Goal: Task Accomplishment & Management: Use online tool/utility

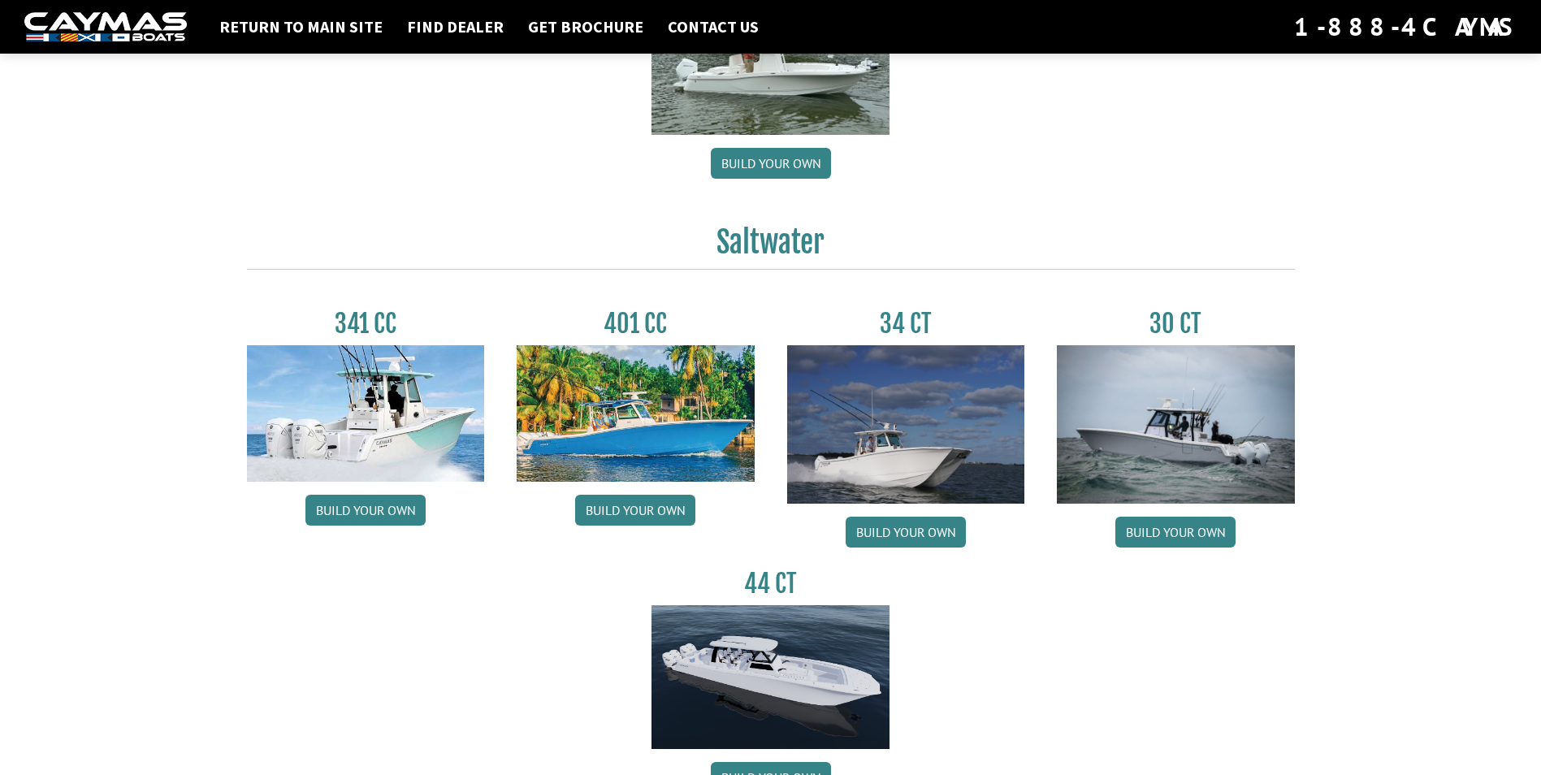
scroll to position [569, 0]
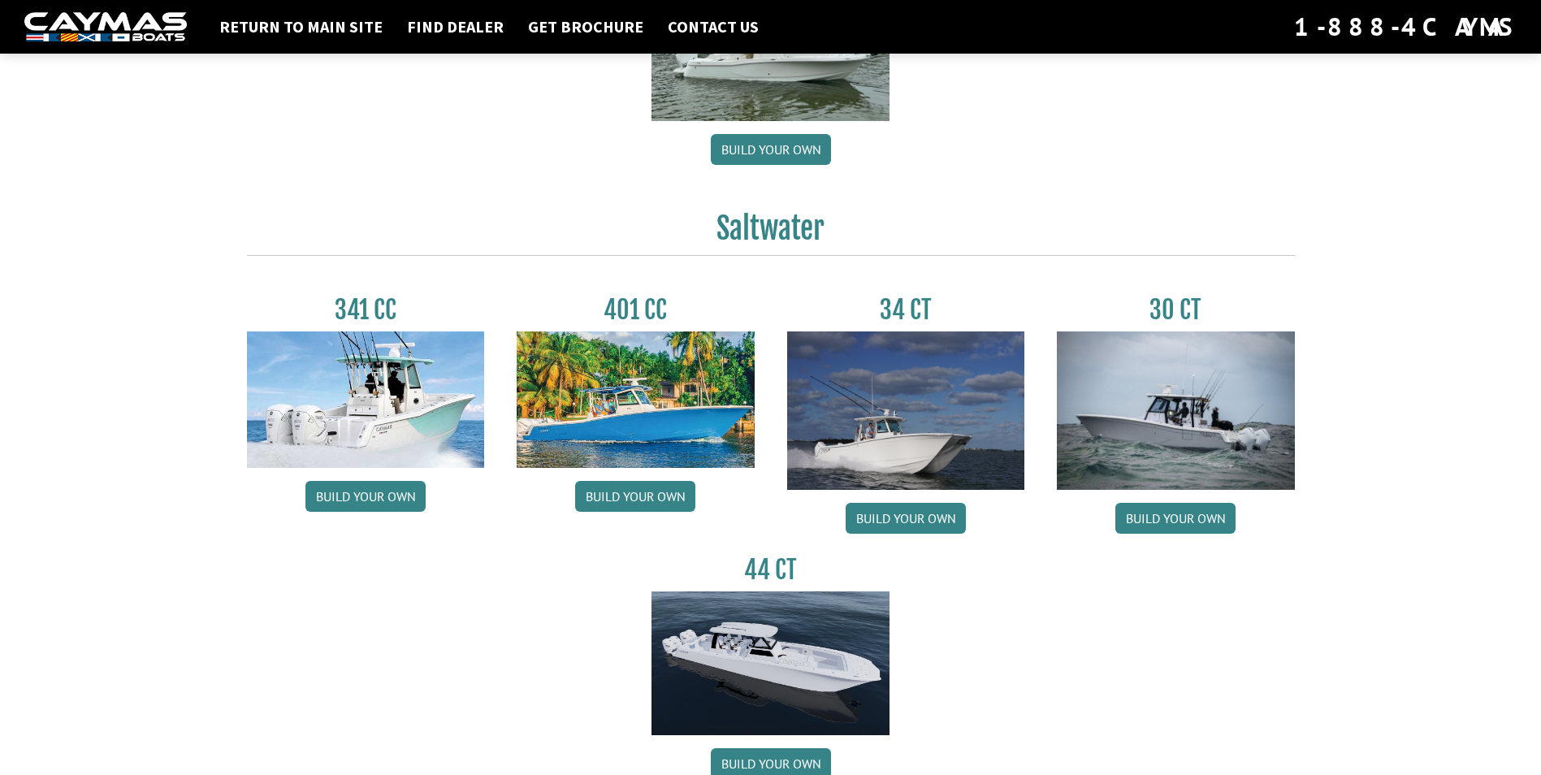
click at [1191, 384] on img at bounding box center [1176, 410] width 238 height 158
click at [1154, 508] on link "Build your own" at bounding box center [1175, 518] width 120 height 31
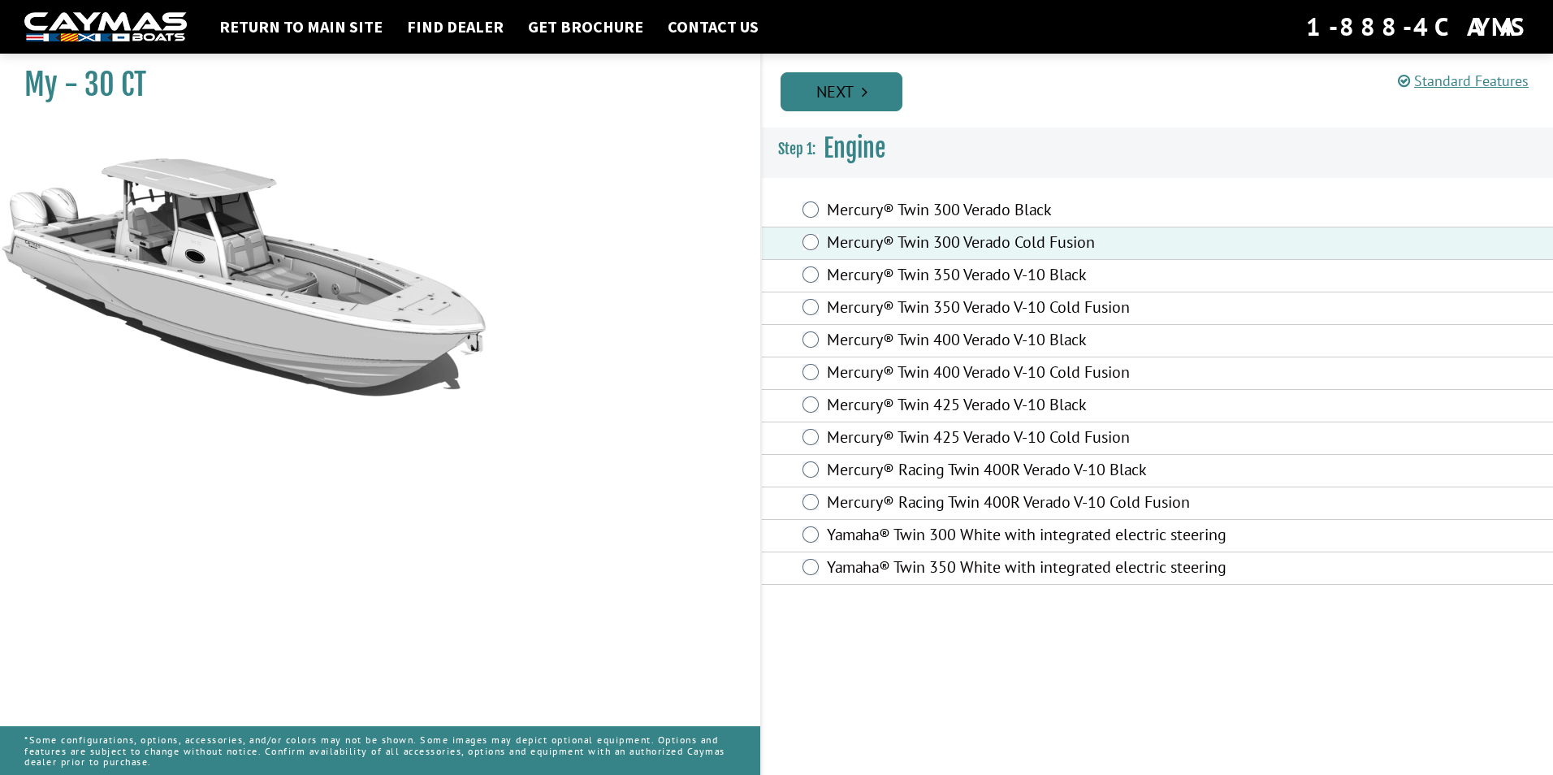
click at [849, 102] on link "Next" at bounding box center [842, 91] width 122 height 39
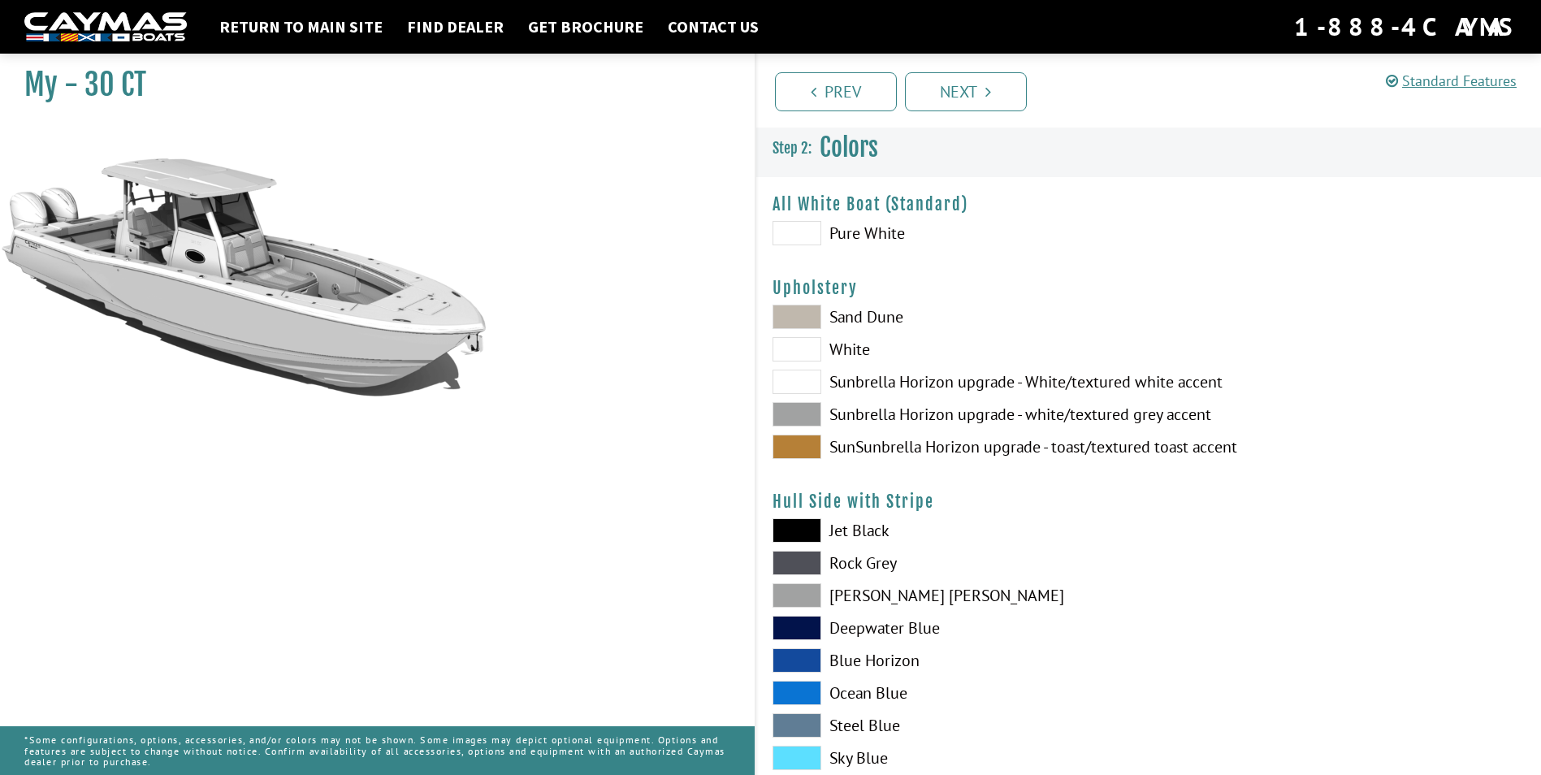
click at [805, 233] on span at bounding box center [797, 233] width 49 height 24
click at [800, 319] on span at bounding box center [797, 317] width 49 height 24
click at [807, 347] on span at bounding box center [797, 349] width 49 height 24
click at [801, 374] on span at bounding box center [797, 382] width 49 height 24
click at [792, 414] on span at bounding box center [797, 414] width 49 height 24
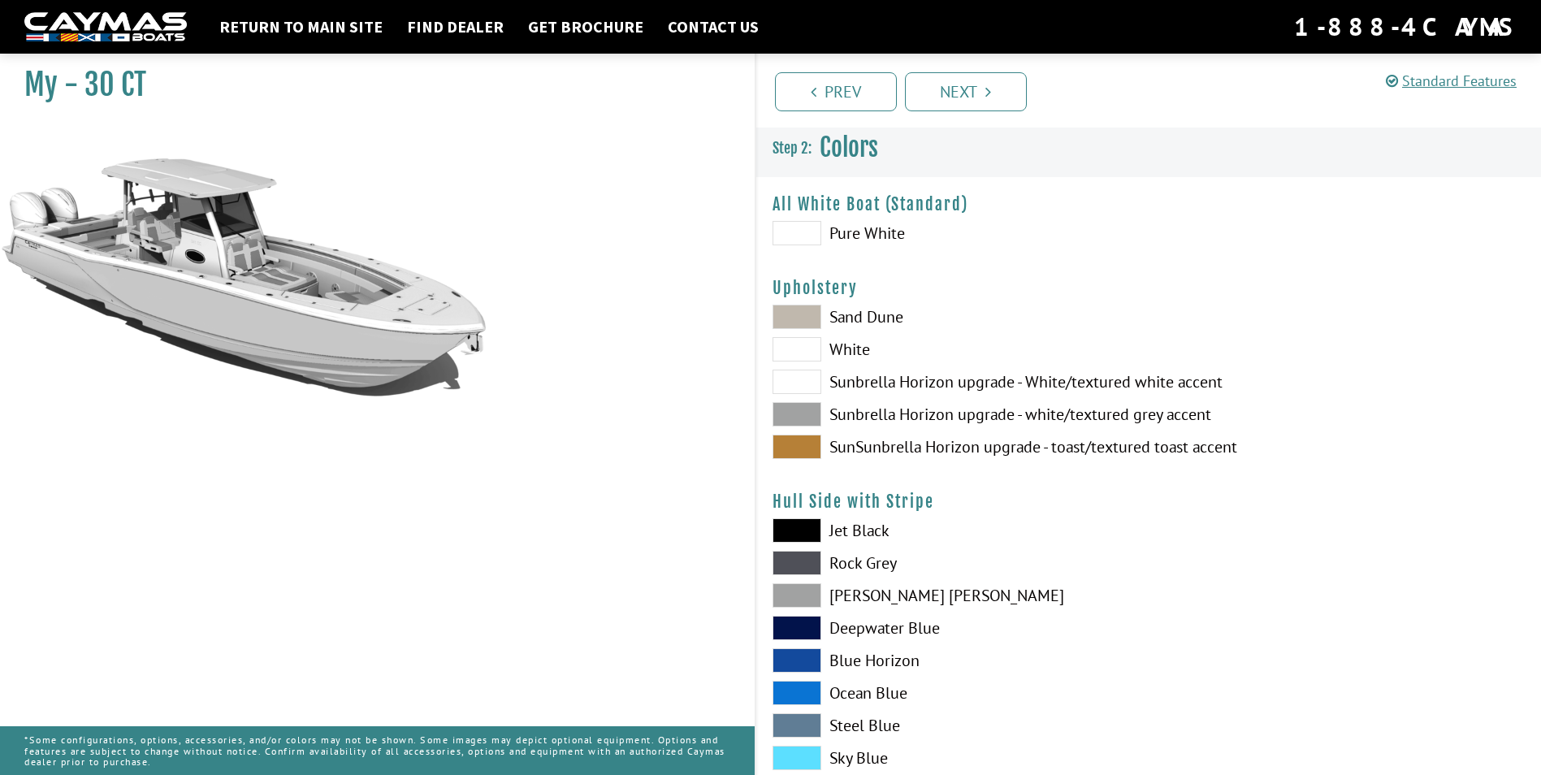
click at [791, 447] on span at bounding box center [797, 447] width 49 height 24
click at [818, 371] on span at bounding box center [797, 382] width 49 height 24
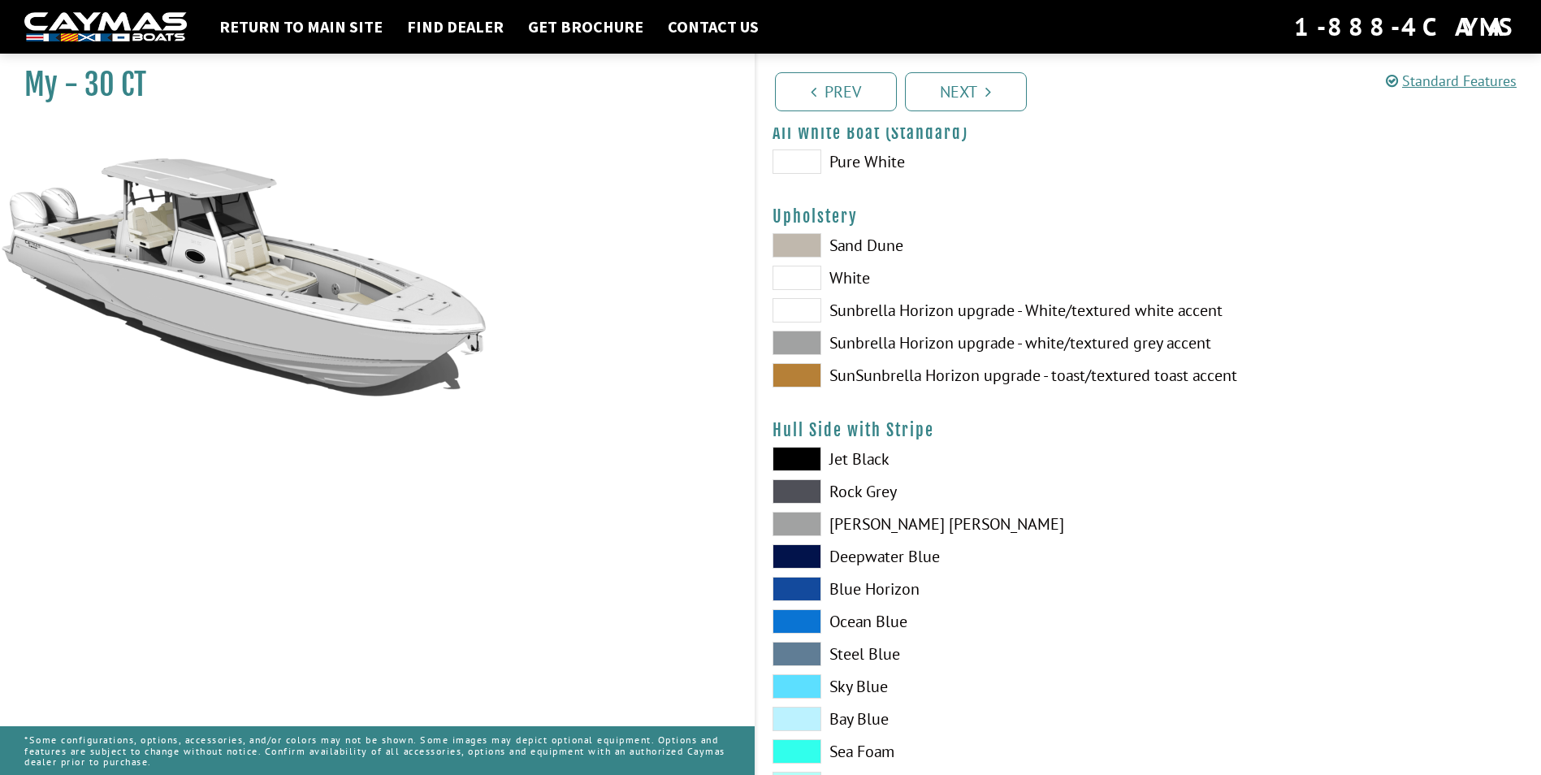
scroll to position [162, 0]
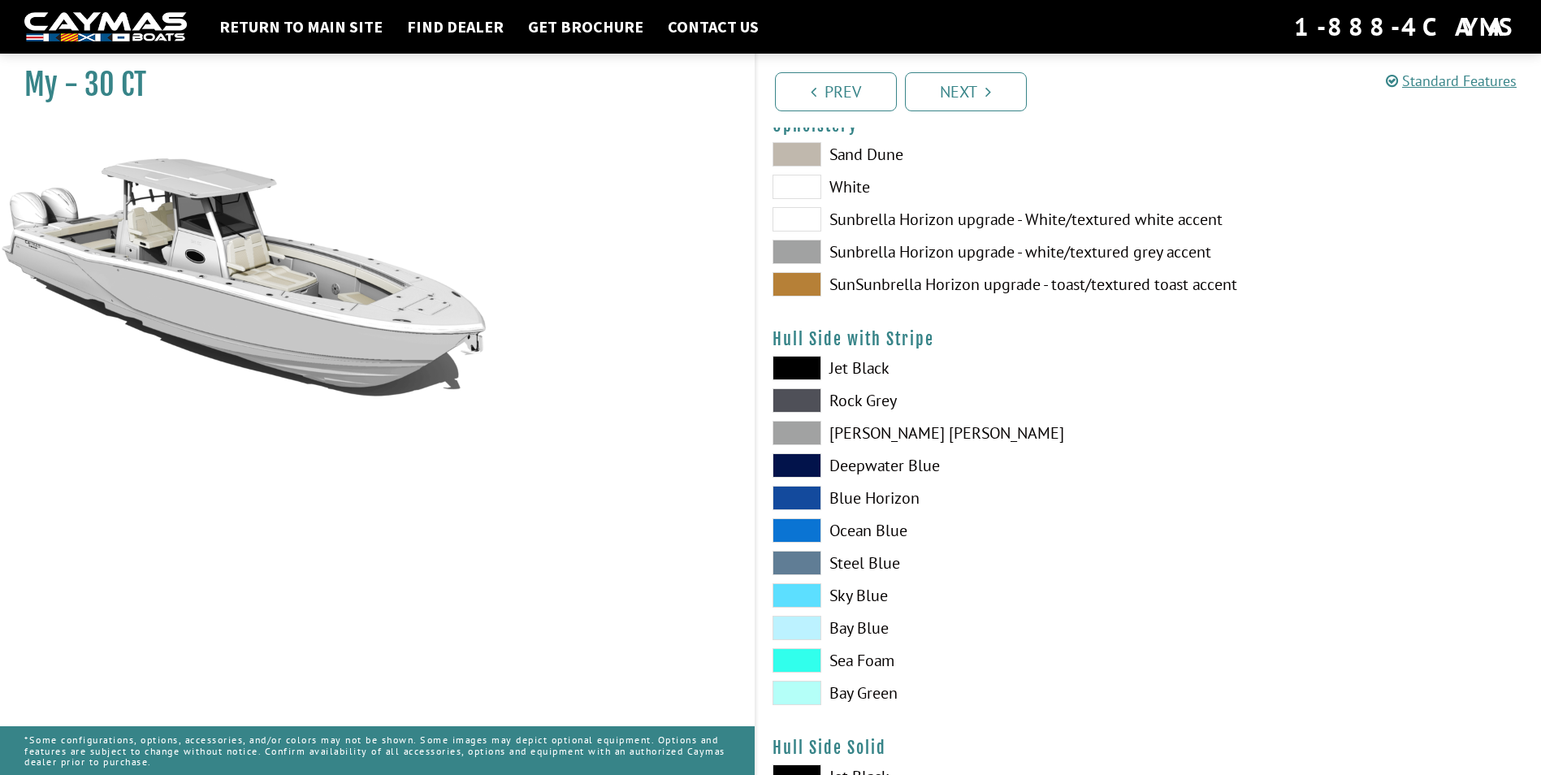
click at [806, 370] on span at bounding box center [797, 368] width 49 height 24
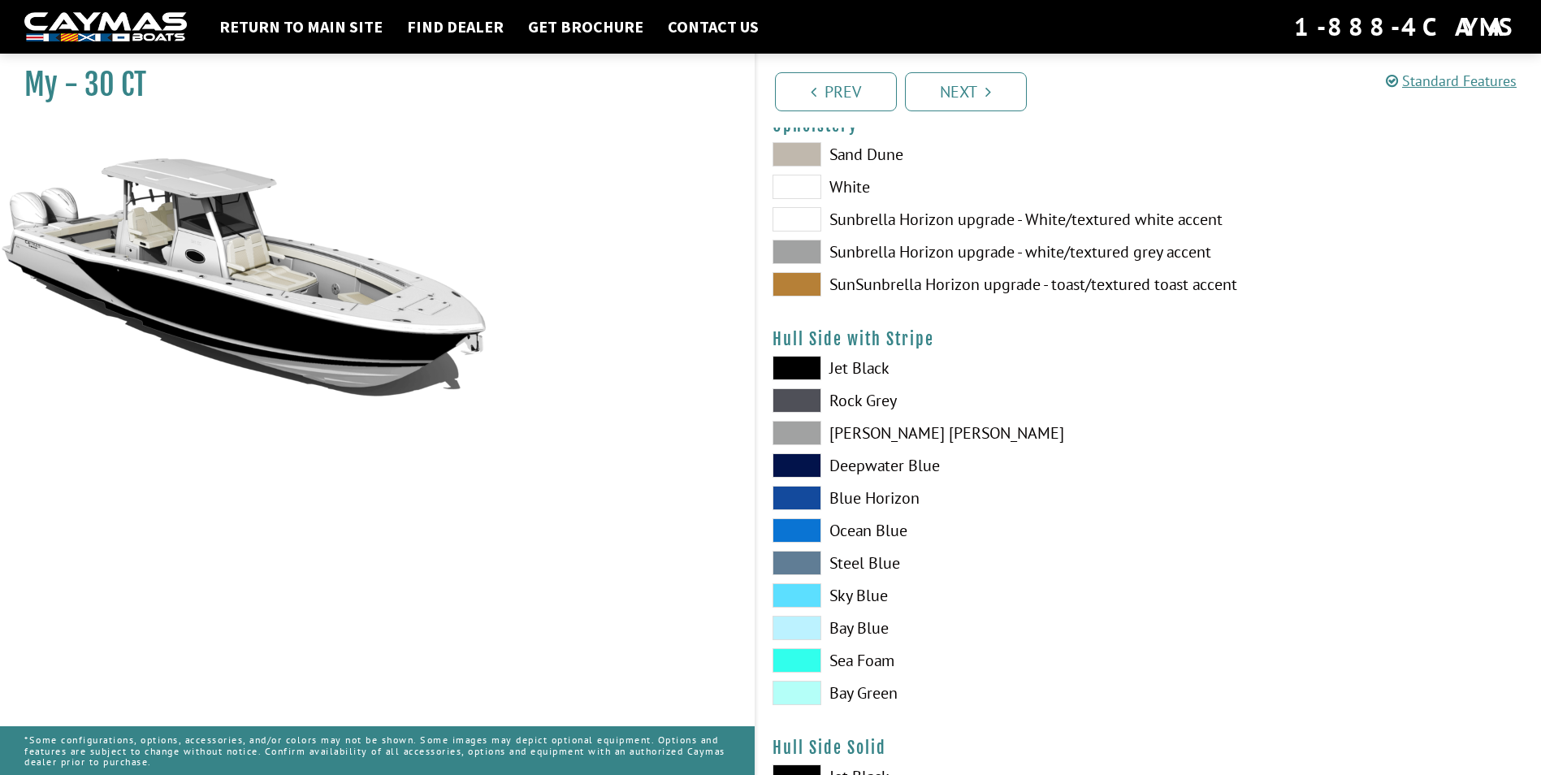
click at [806, 370] on span at bounding box center [797, 368] width 49 height 24
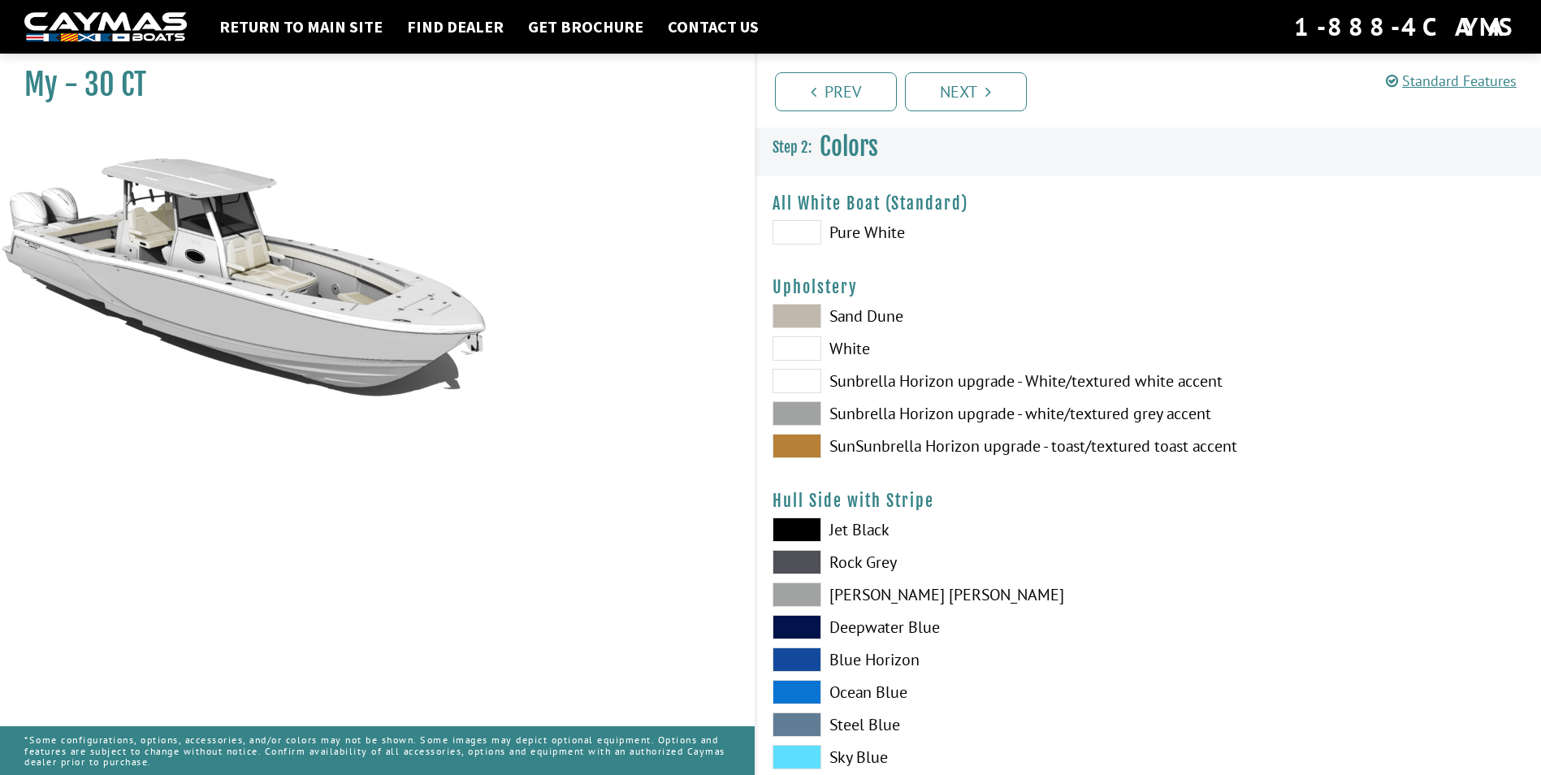
scroll to position [0, 0]
click at [801, 224] on span at bounding box center [797, 233] width 49 height 24
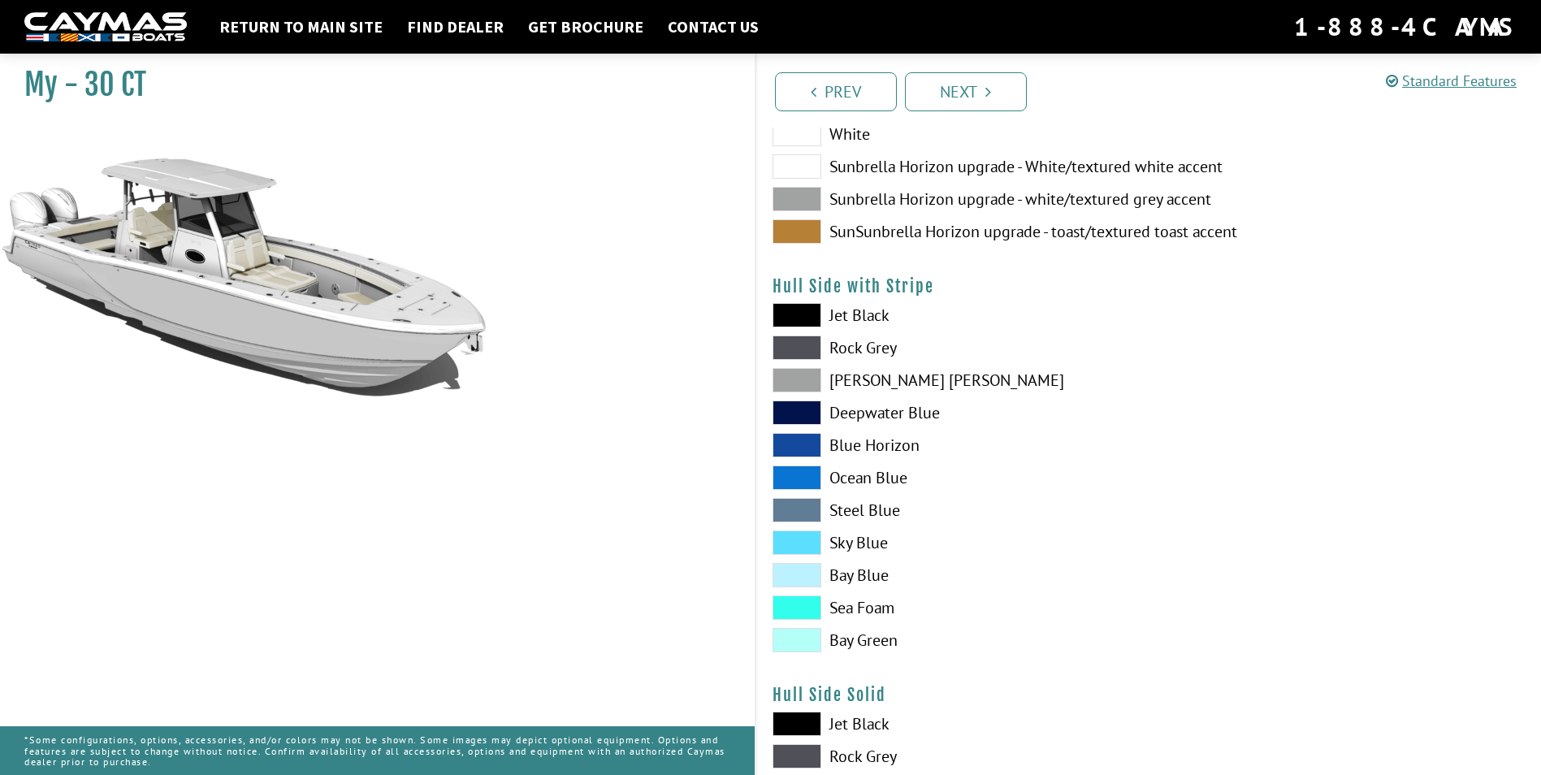
scroll to position [244, 0]
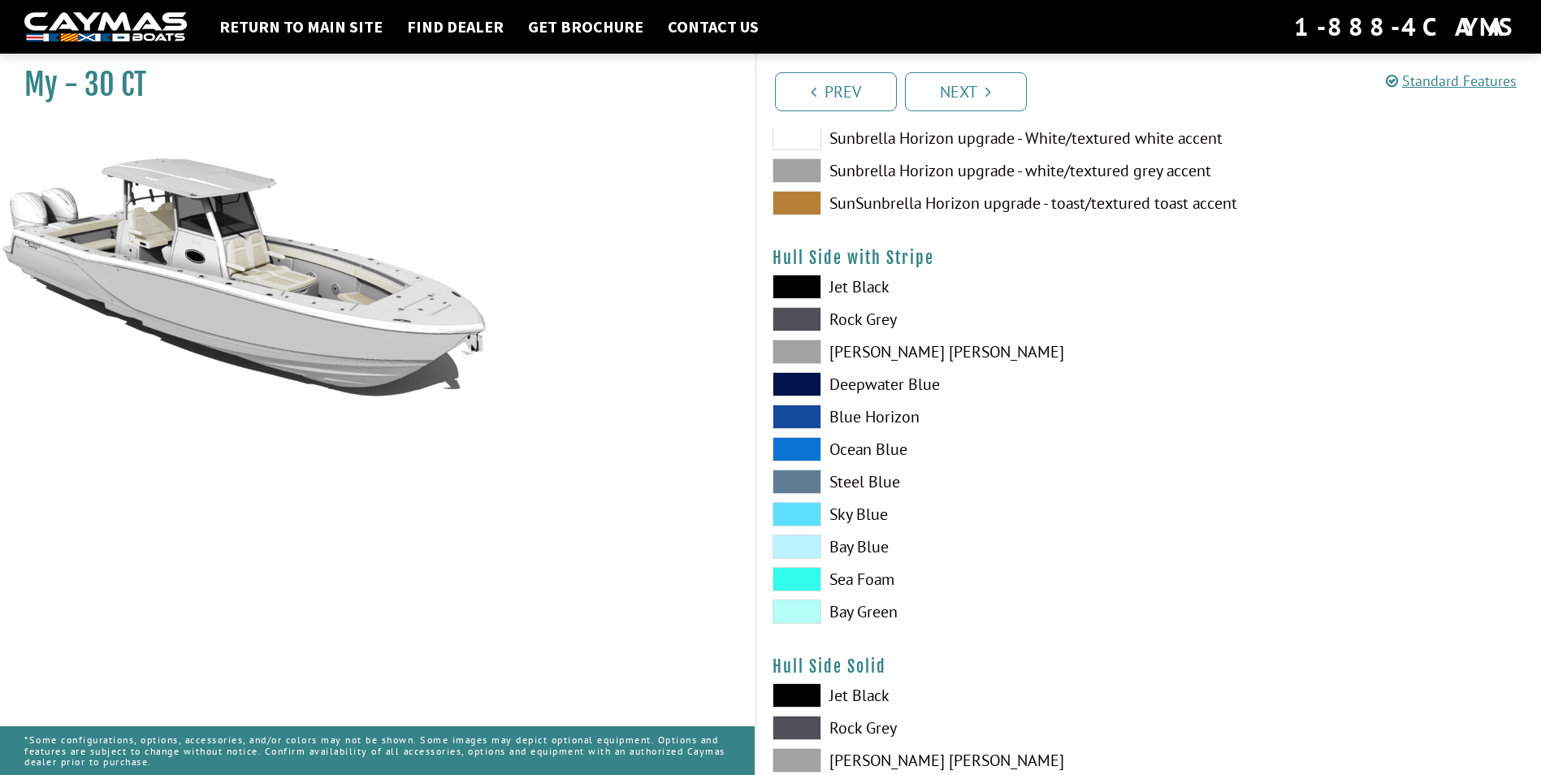
click at [812, 383] on span at bounding box center [797, 384] width 49 height 24
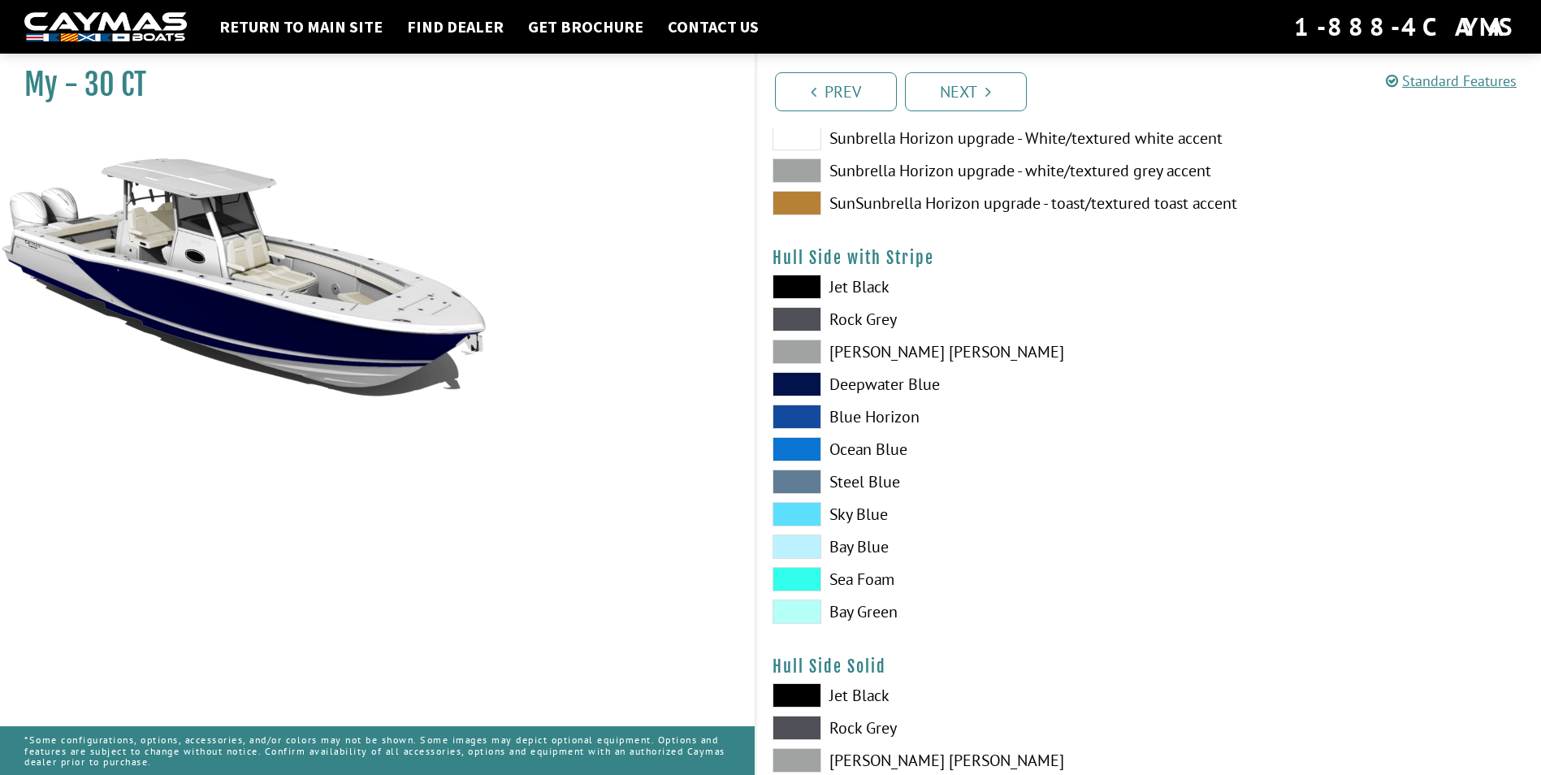
click at [805, 409] on span at bounding box center [797, 417] width 49 height 24
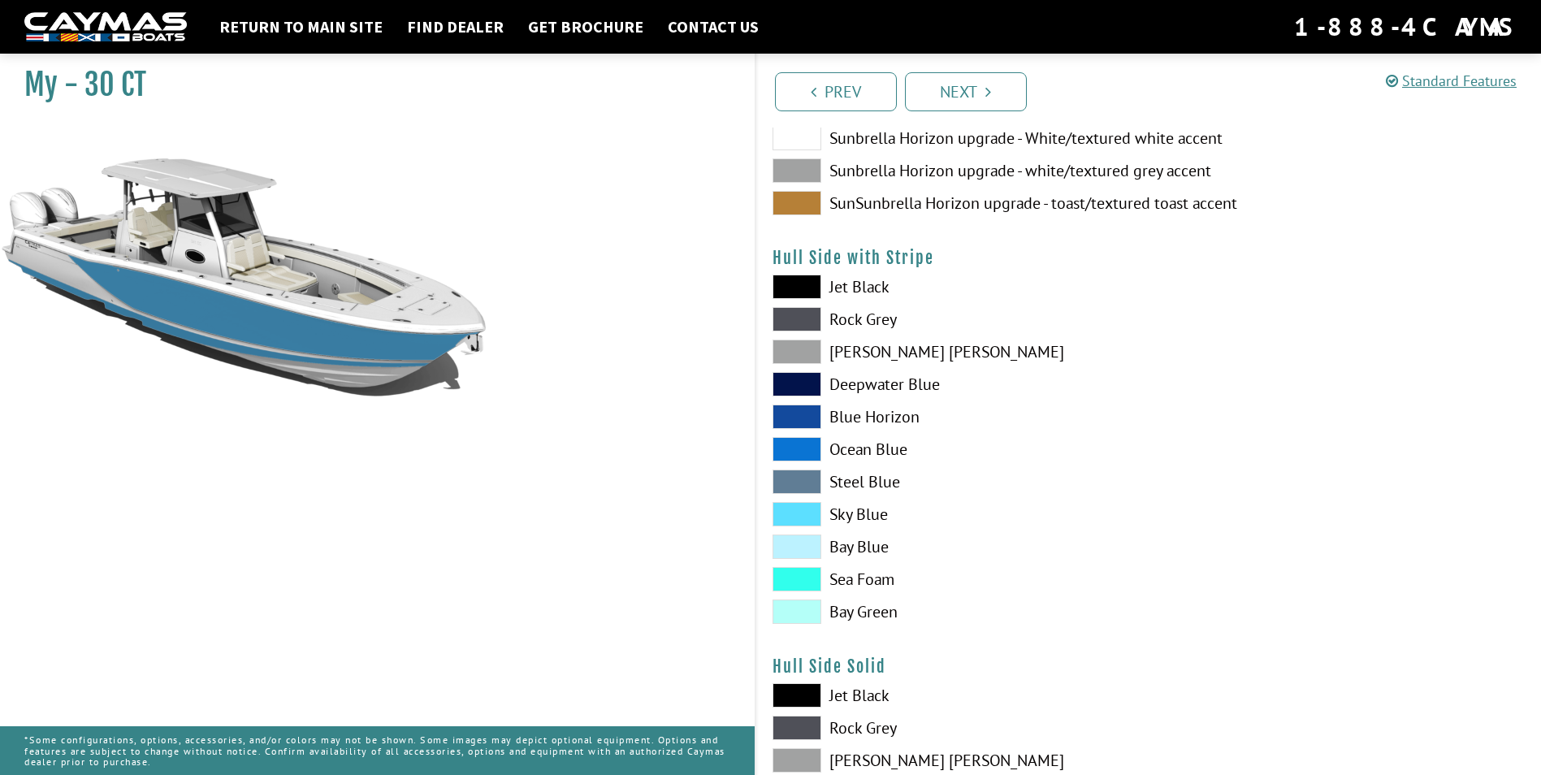
click at [809, 385] on span at bounding box center [797, 384] width 49 height 24
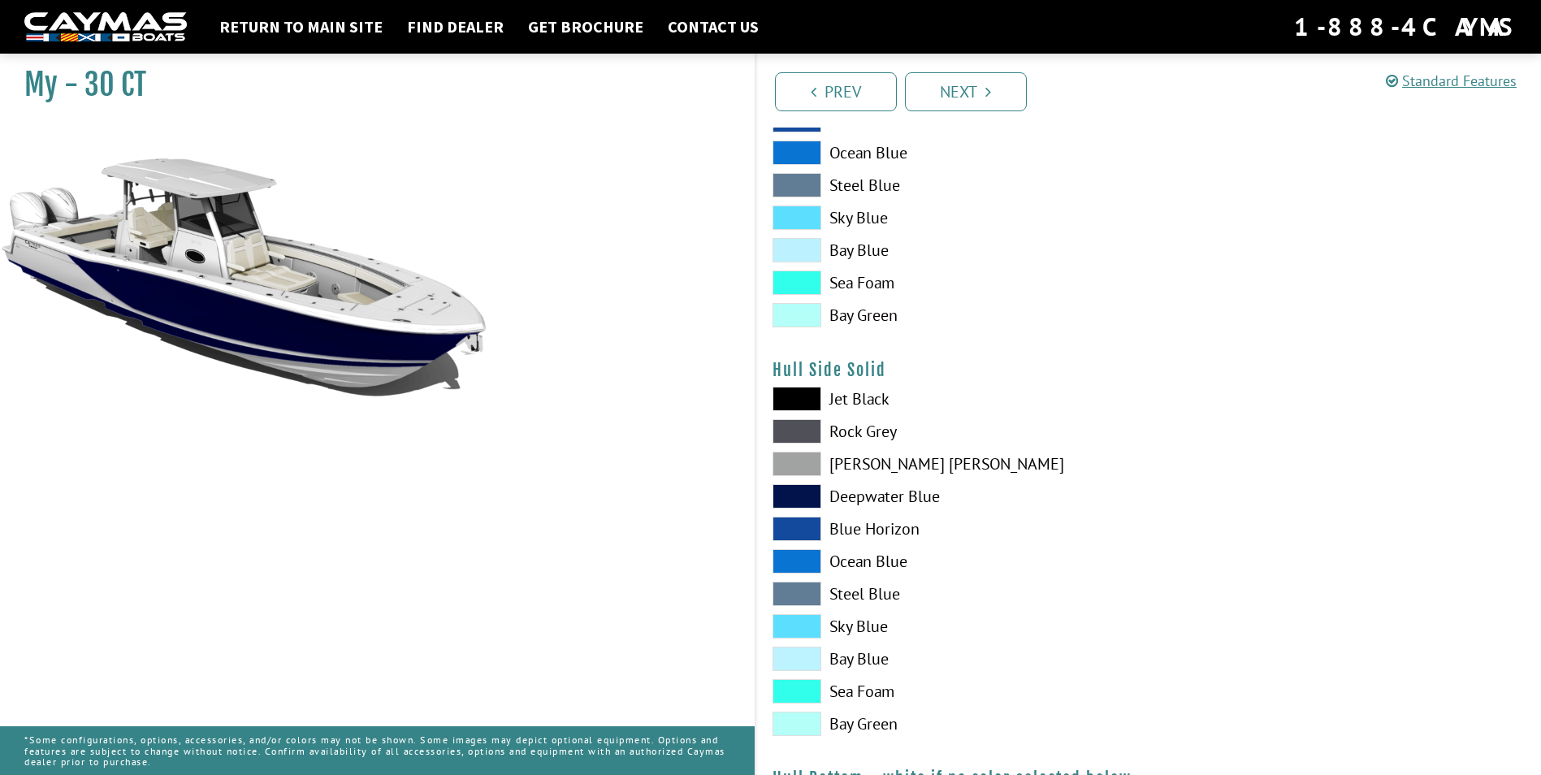
scroll to position [569, 0]
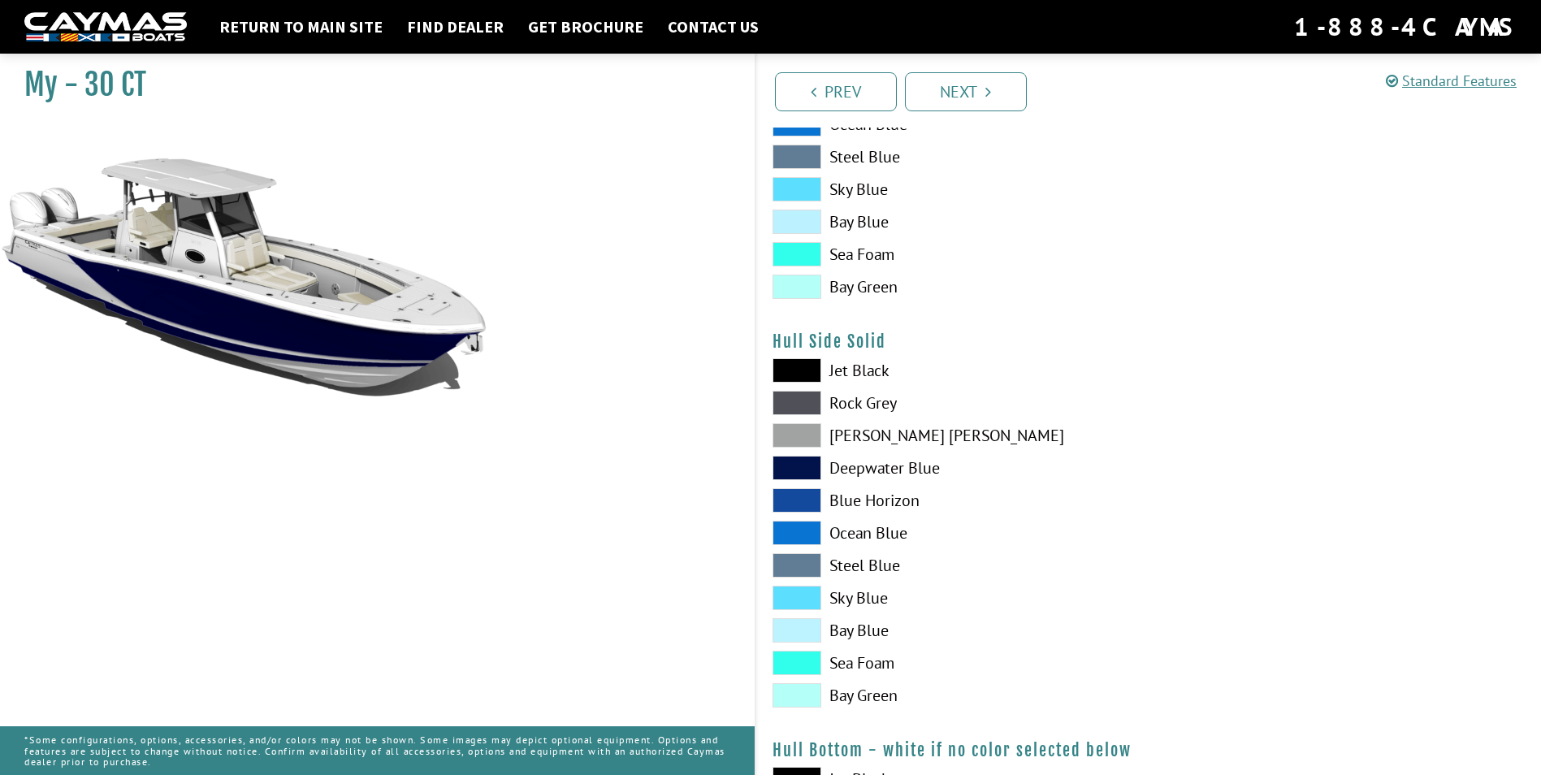
click at [805, 362] on span at bounding box center [797, 370] width 49 height 24
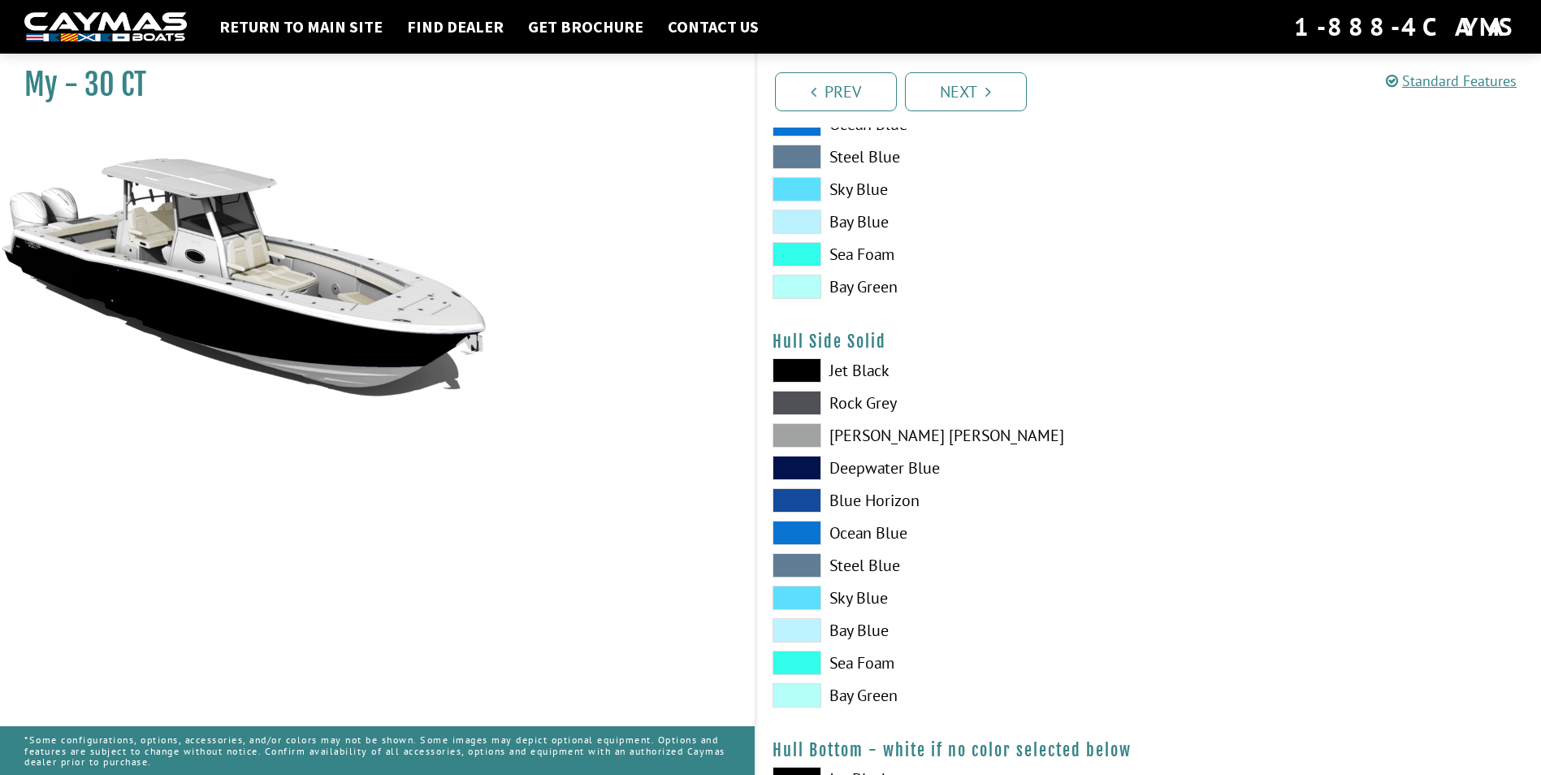
click at [812, 398] on span at bounding box center [797, 403] width 49 height 24
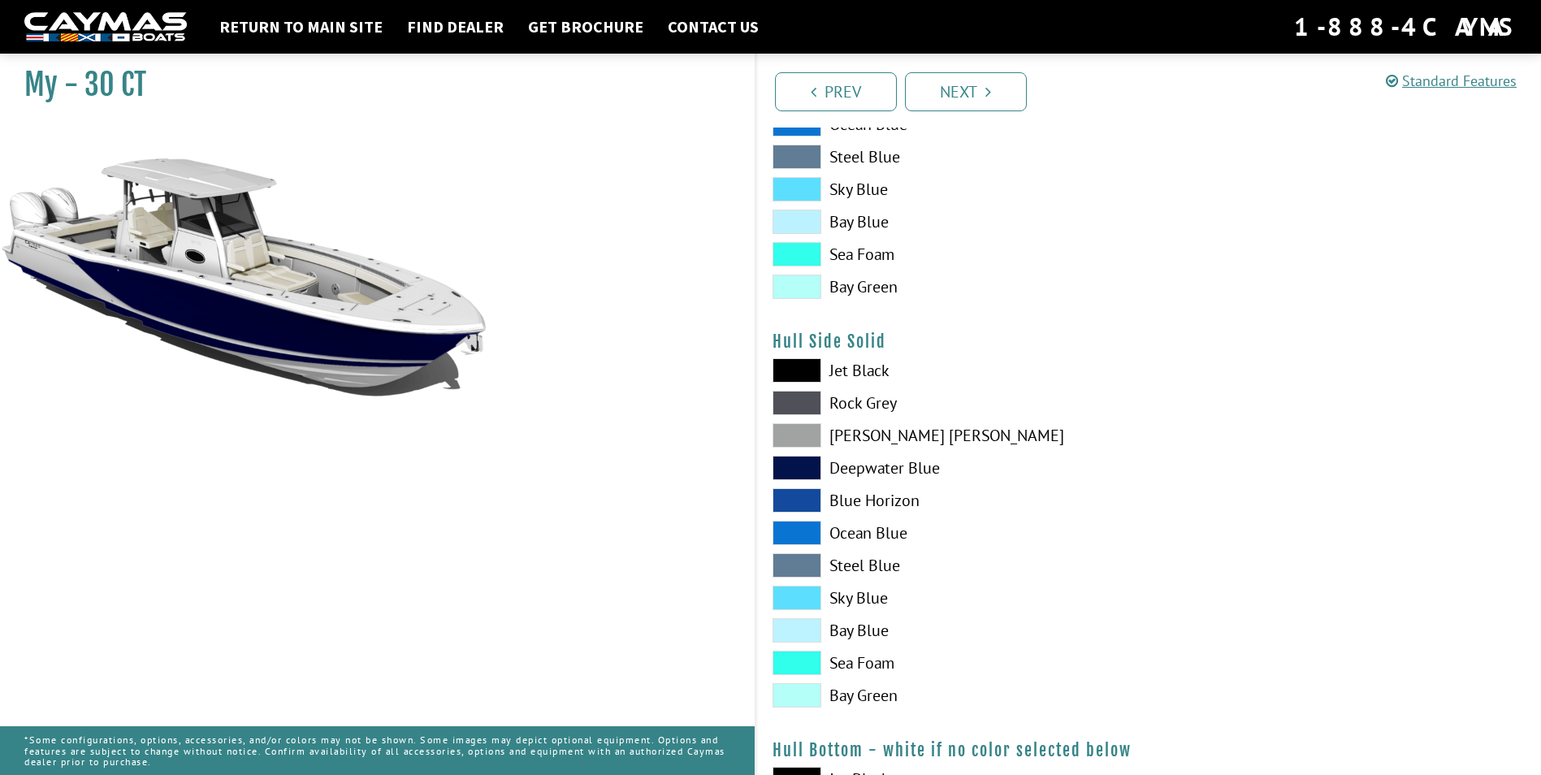
click at [800, 434] on span at bounding box center [797, 435] width 49 height 24
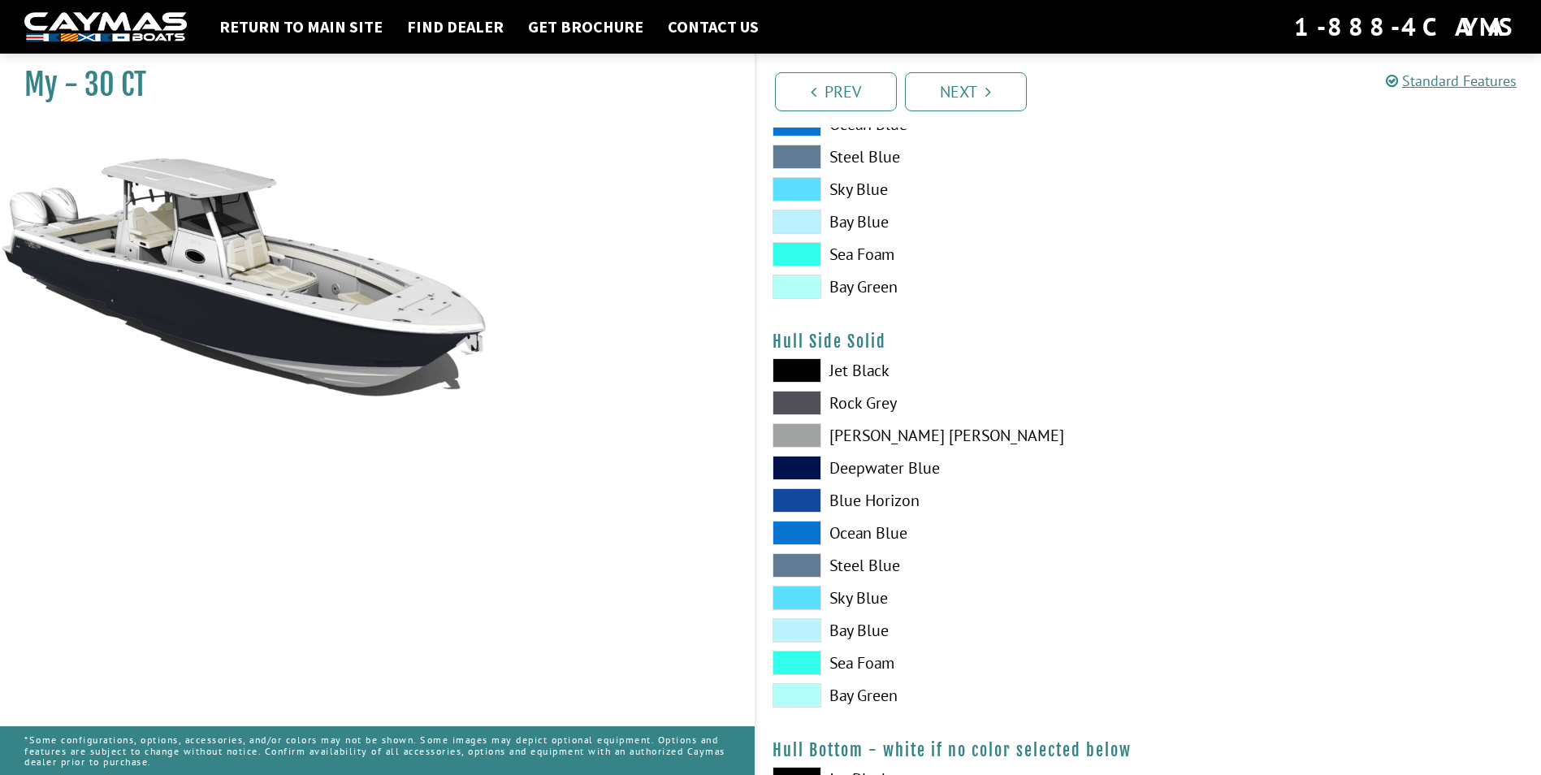
click at [801, 474] on span at bounding box center [797, 468] width 49 height 24
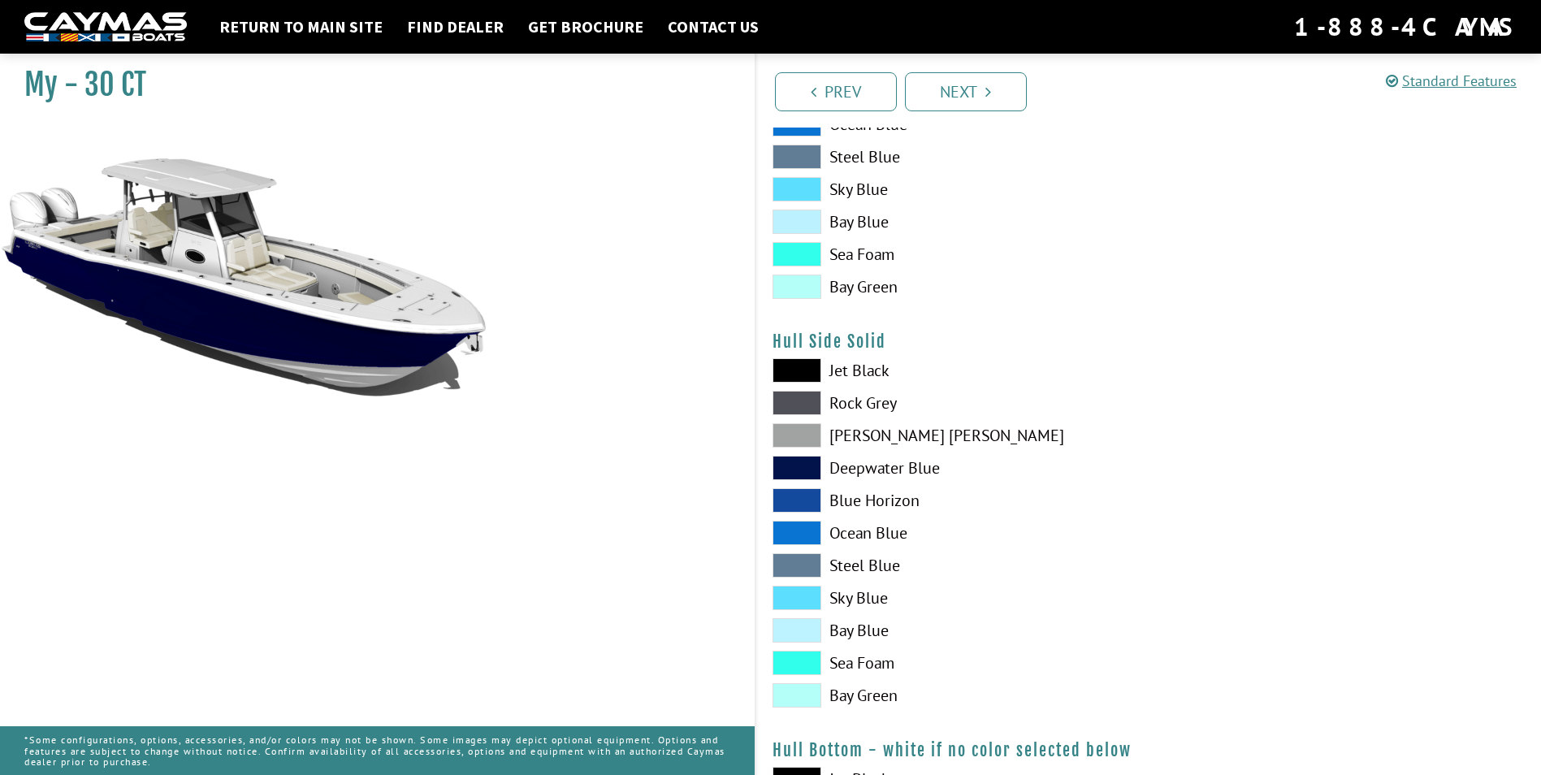
click at [378, 338] on img at bounding box center [243, 366] width 487 height 487
click at [798, 500] on span at bounding box center [797, 500] width 49 height 24
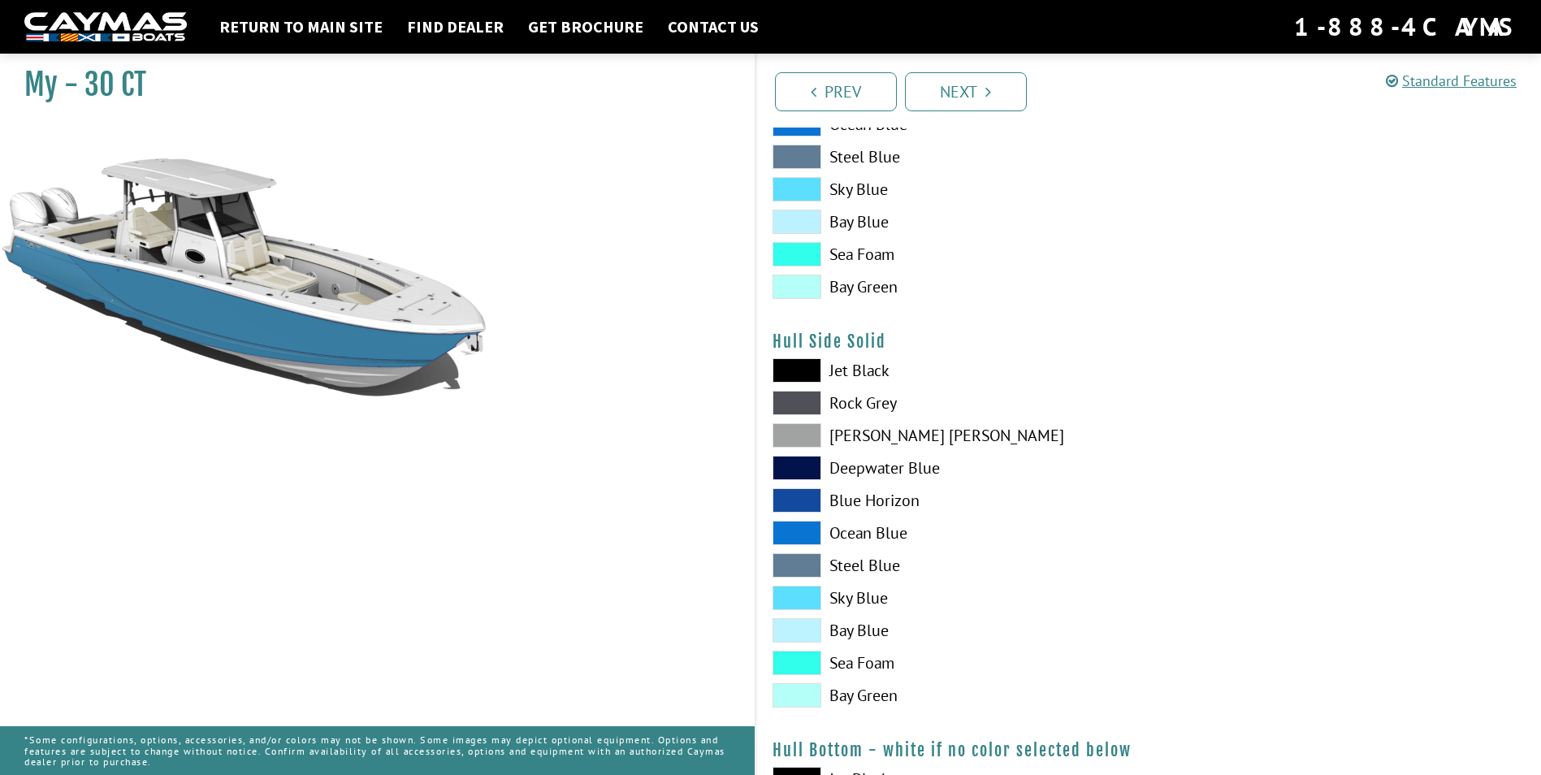
click at [798, 530] on span at bounding box center [797, 533] width 49 height 24
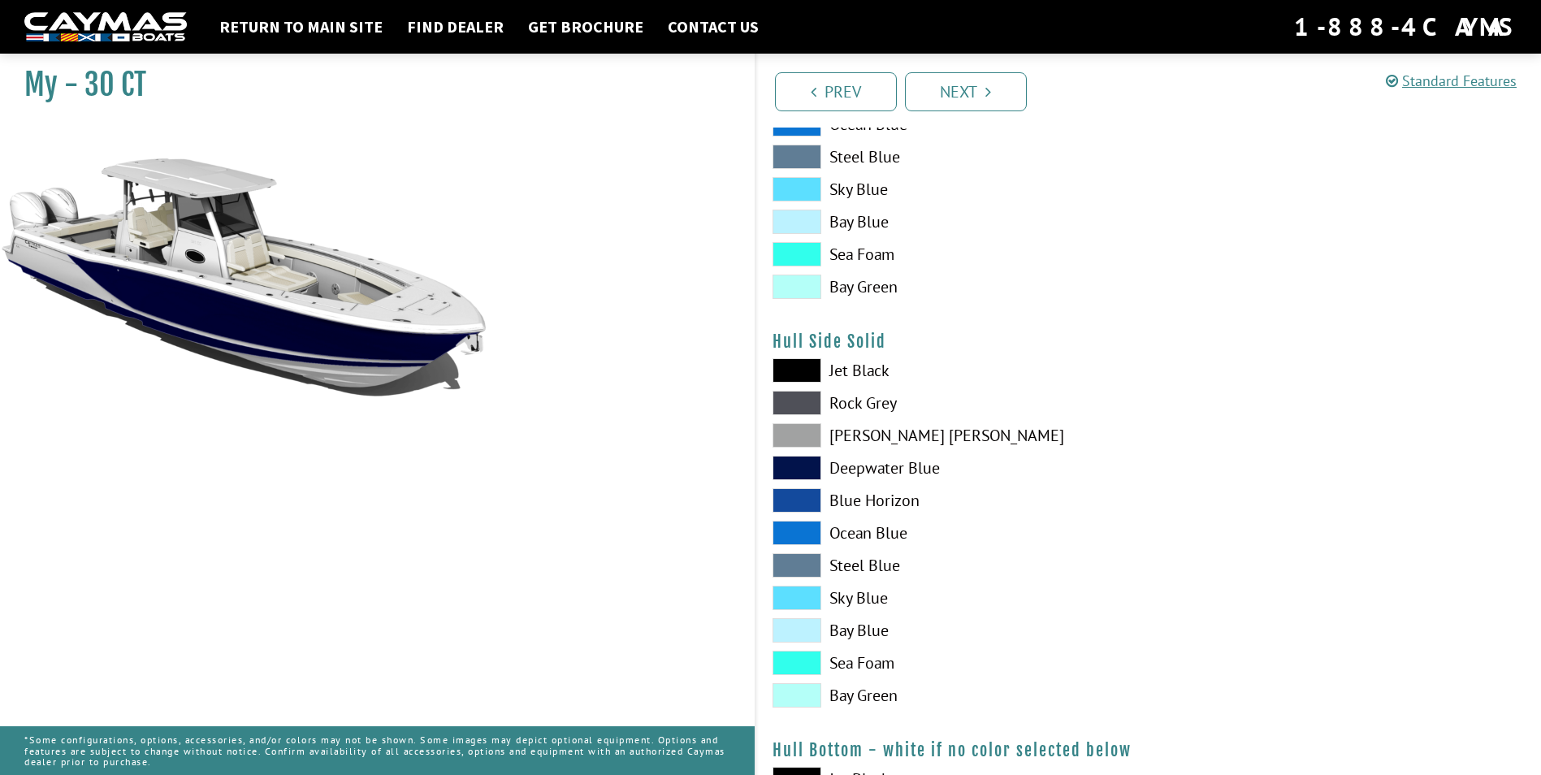
click at [798, 499] on span at bounding box center [797, 500] width 49 height 24
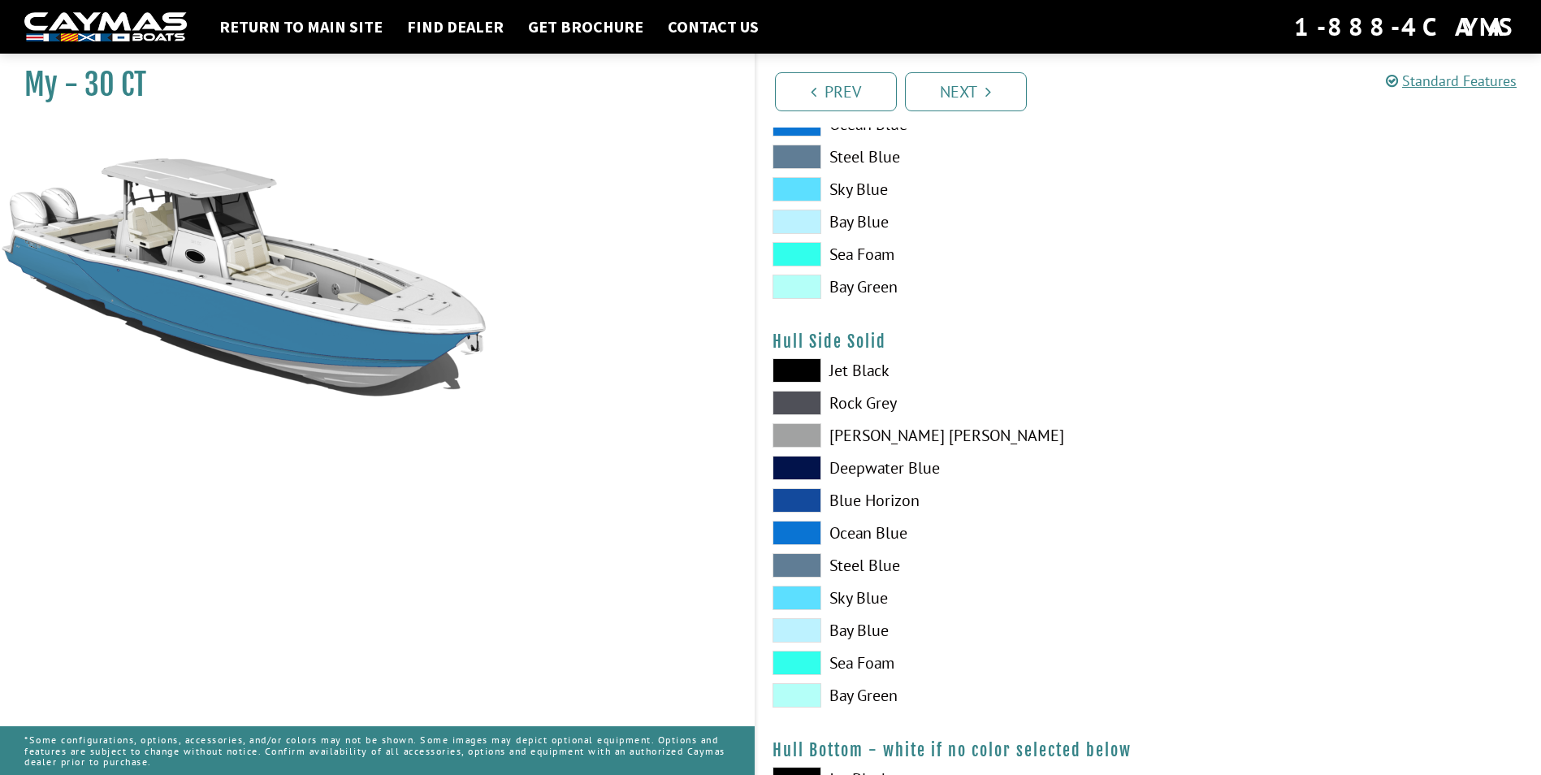
click at [798, 472] on span at bounding box center [797, 468] width 49 height 24
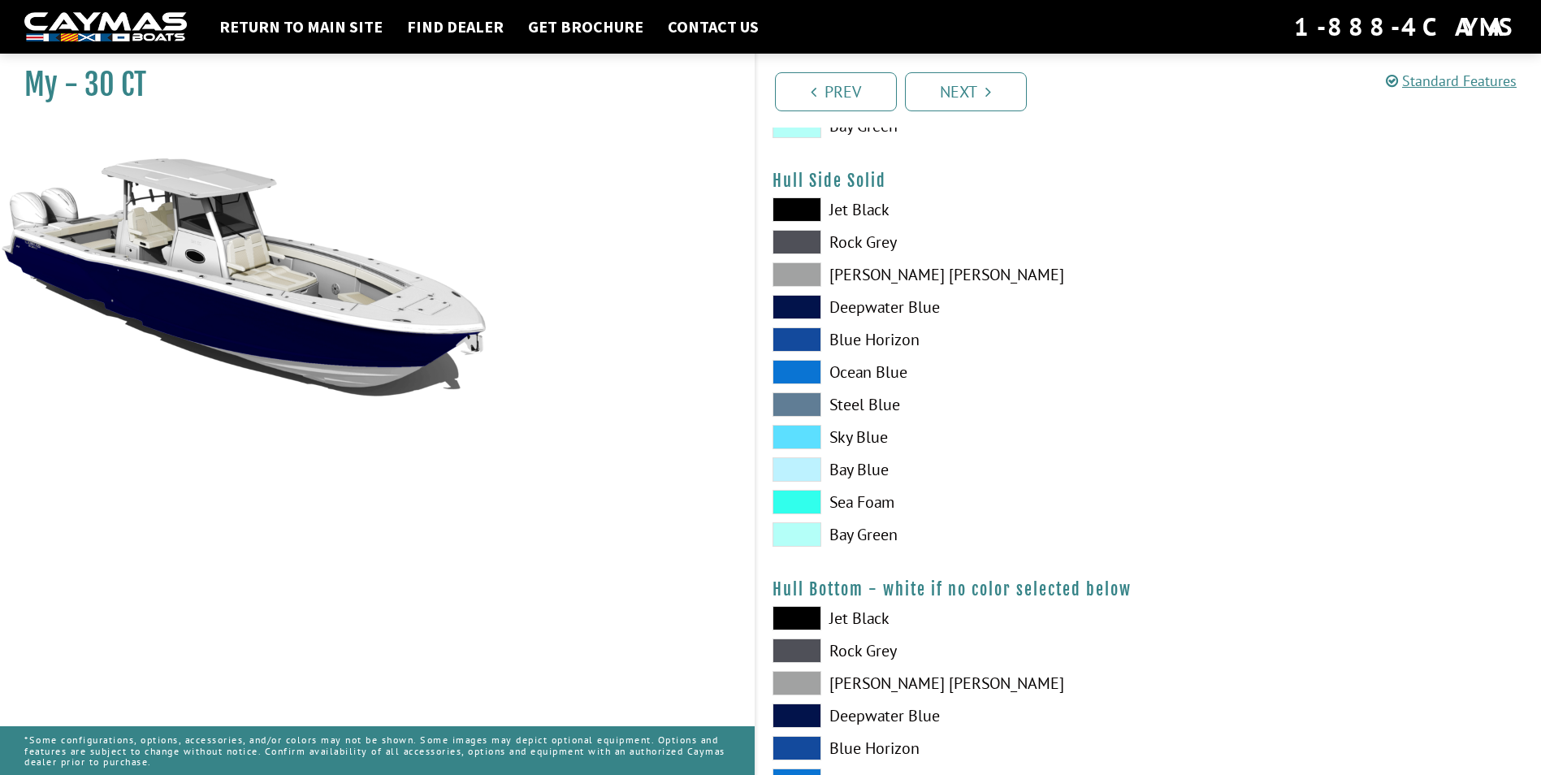
scroll to position [731, 0]
click at [812, 208] on span at bounding box center [797, 208] width 49 height 24
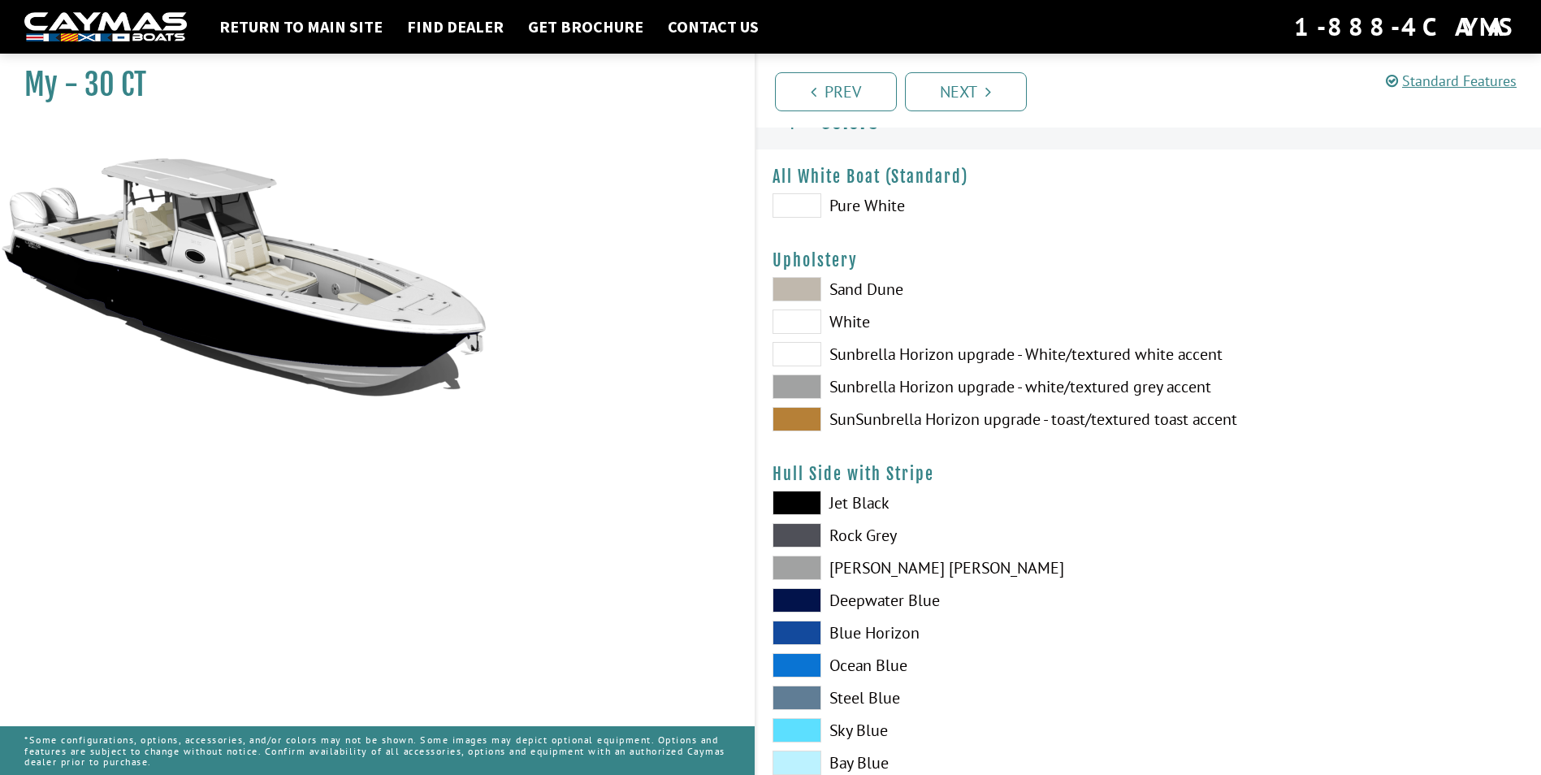
scroll to position [0, 0]
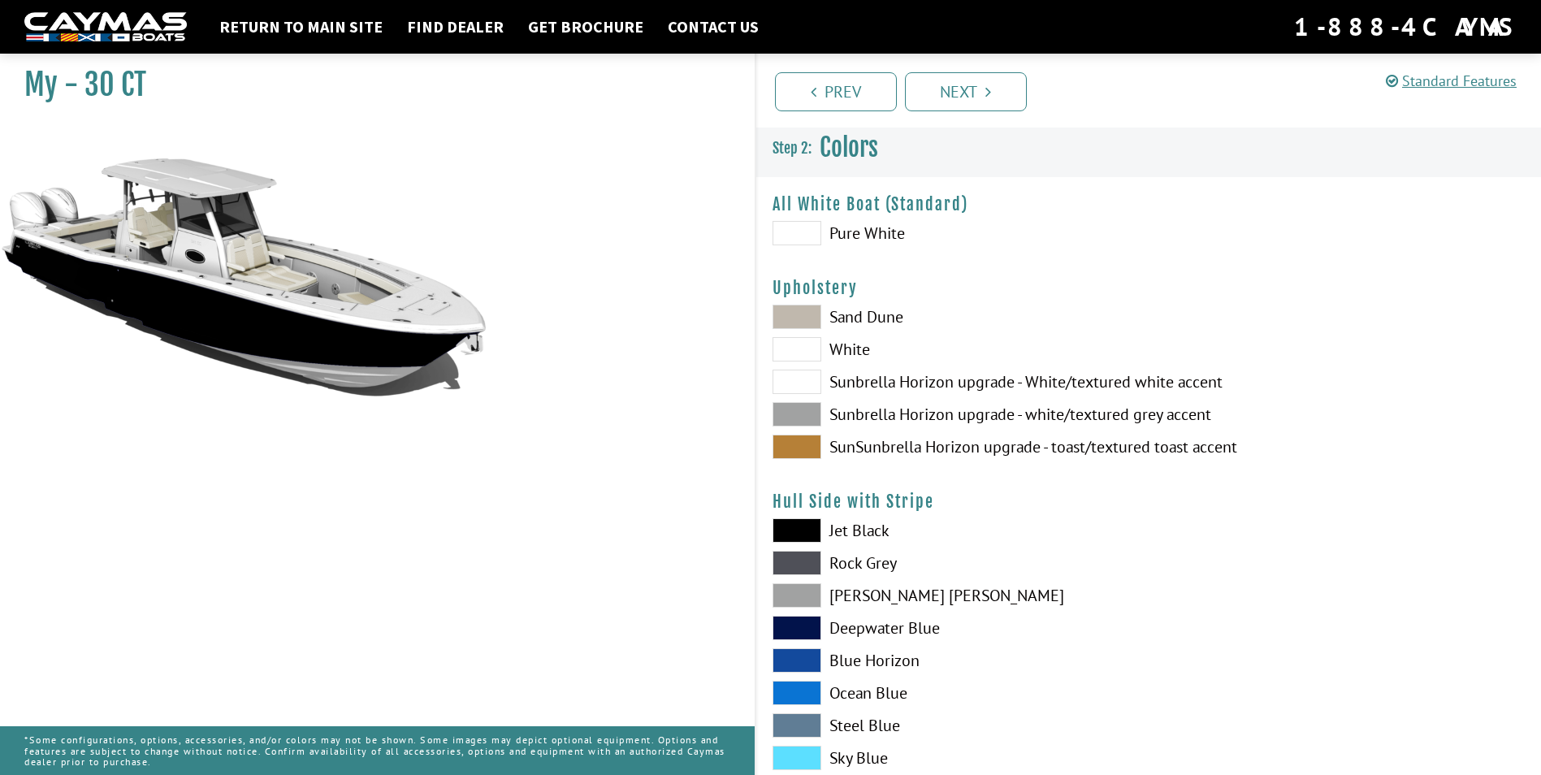
click at [805, 230] on span at bounding box center [797, 233] width 49 height 24
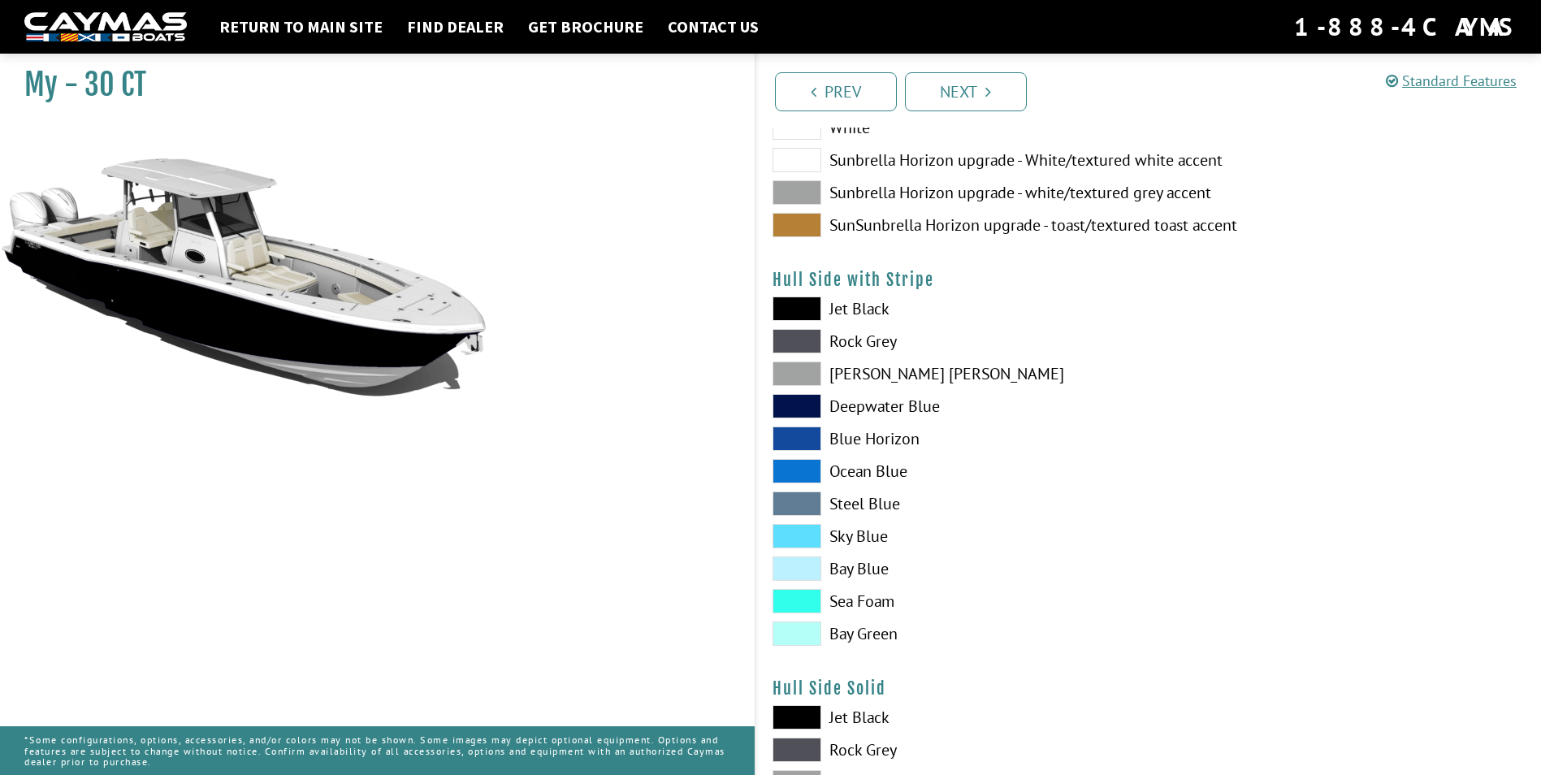
scroll to position [244, 0]
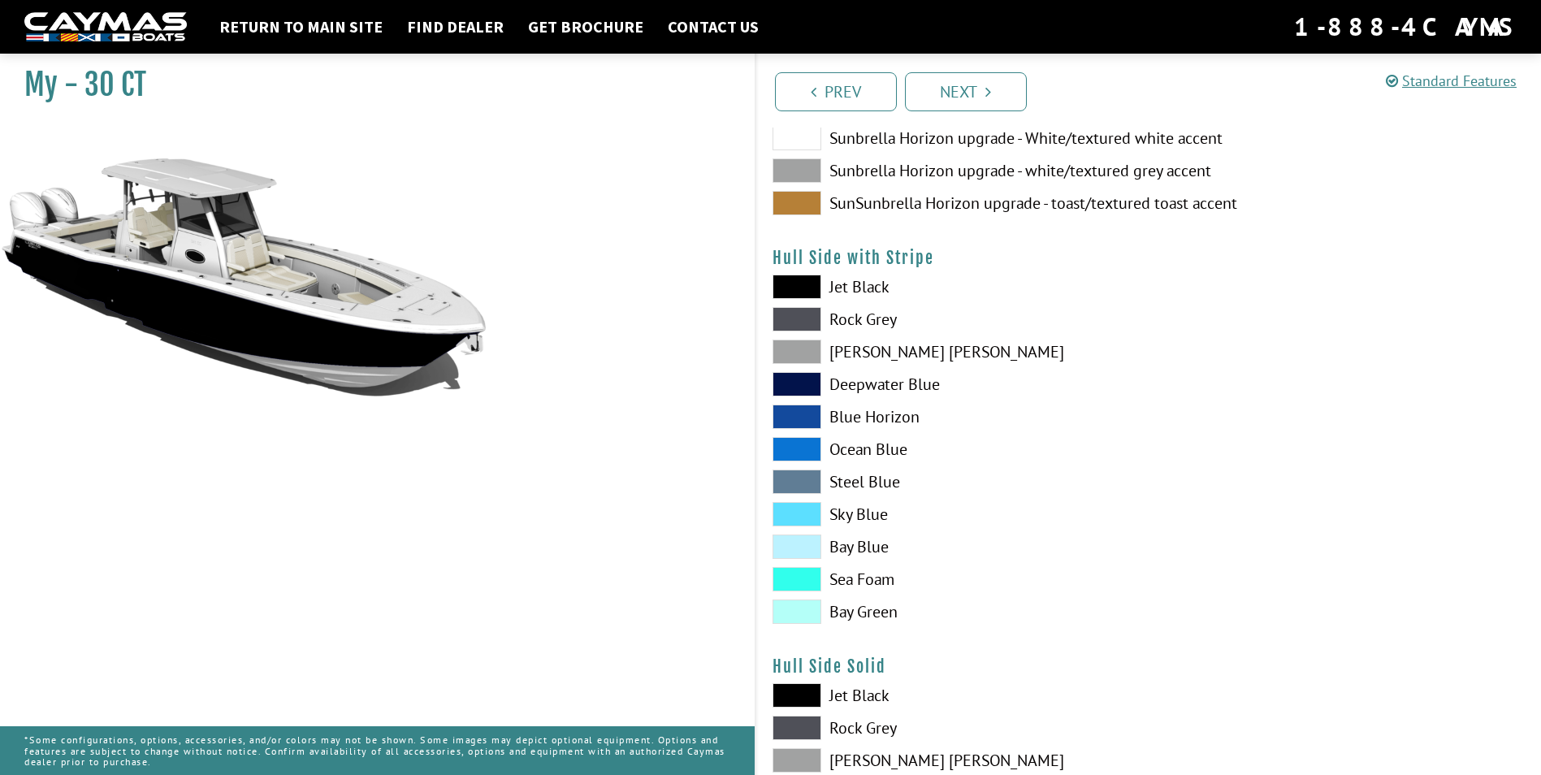
click at [781, 617] on span at bounding box center [797, 612] width 49 height 24
click at [782, 617] on span at bounding box center [797, 612] width 49 height 24
click at [795, 277] on span at bounding box center [797, 287] width 49 height 24
click at [801, 315] on span at bounding box center [797, 319] width 49 height 24
click at [801, 331] on div "Jet Black Rock Grey Dove Gray Deepwater Blue Blue Horizon Ocean Blue" at bounding box center [952, 453] width 392 height 357
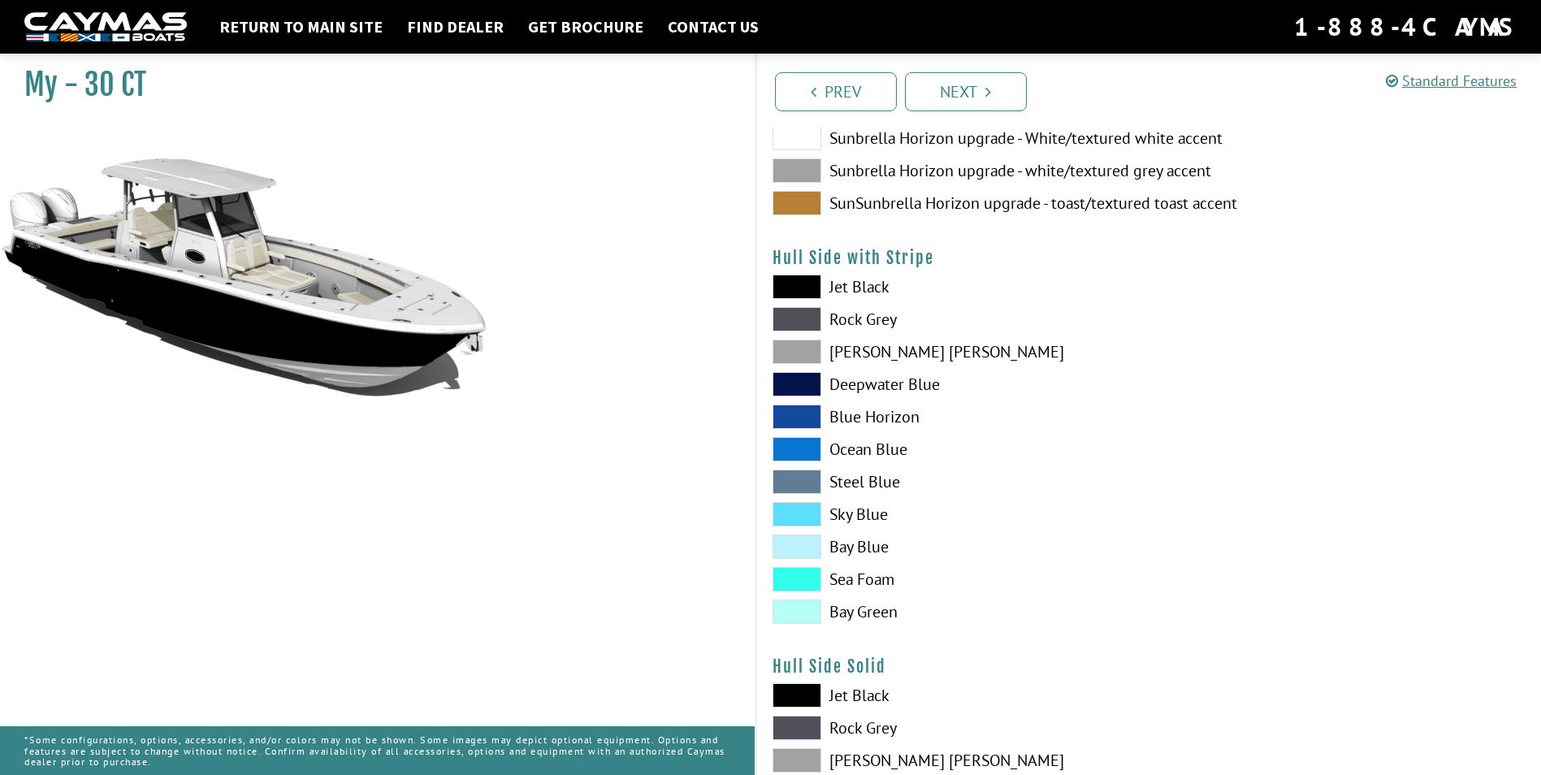
click at [801, 342] on span at bounding box center [797, 352] width 49 height 24
click at [790, 403] on div "Jet Black Rock Grey Dove Gray Deepwater Blue Blue Horizon Ocean Blue" at bounding box center [952, 453] width 392 height 357
click at [809, 435] on div "Jet Black Rock Grey Dove Gray Deepwater Blue Blue Horizon Ocean Blue" at bounding box center [952, 453] width 392 height 357
click at [804, 371] on div "Jet Black Rock Grey Dove Gray Deepwater Blue Blue Horizon Ocean Blue" at bounding box center [952, 453] width 392 height 357
click at [801, 387] on span at bounding box center [797, 384] width 49 height 24
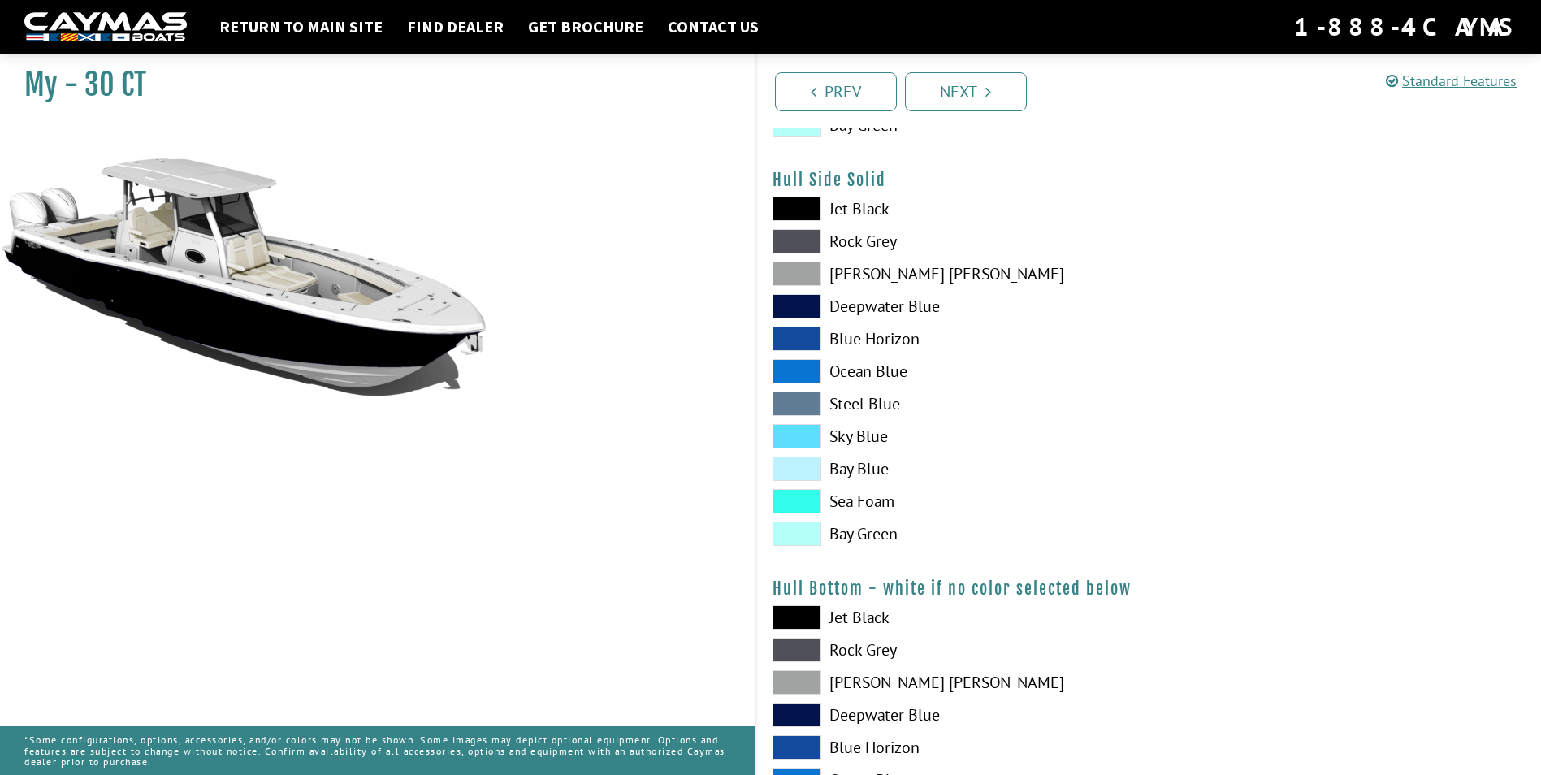
scroll to position [731, 0]
click at [803, 310] on span at bounding box center [797, 305] width 49 height 24
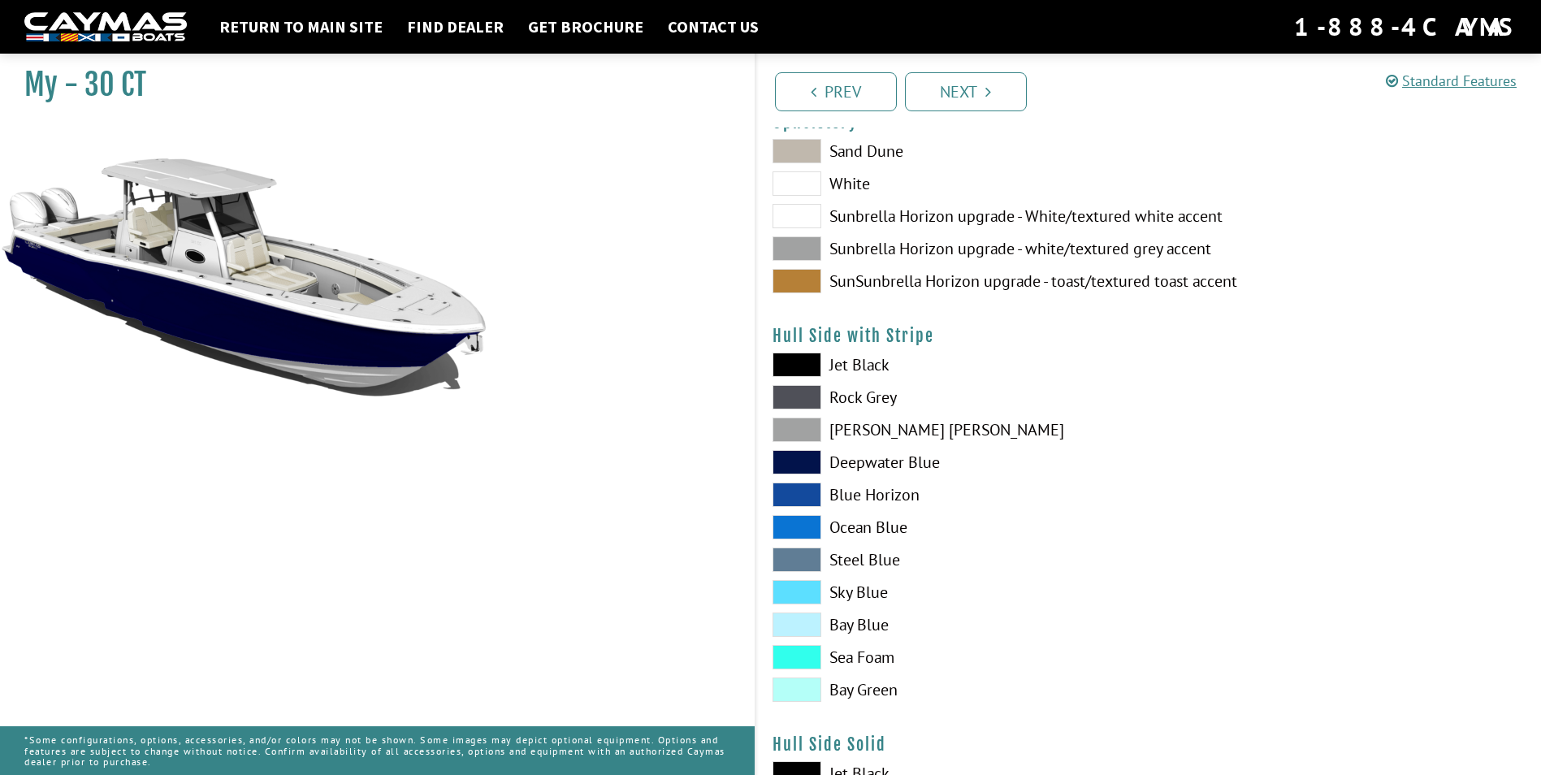
scroll to position [0, 0]
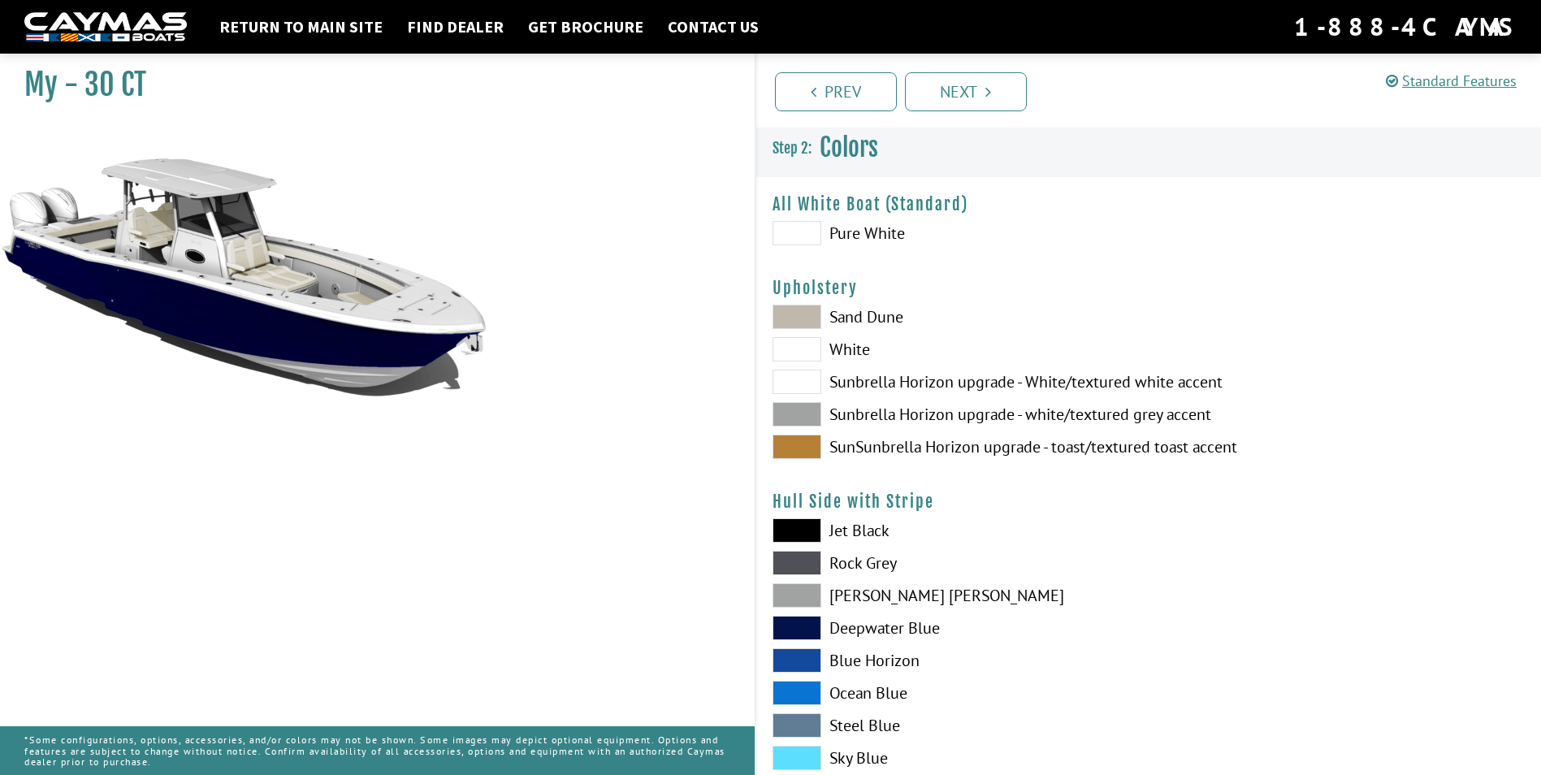
click at [785, 238] on span at bounding box center [797, 233] width 49 height 24
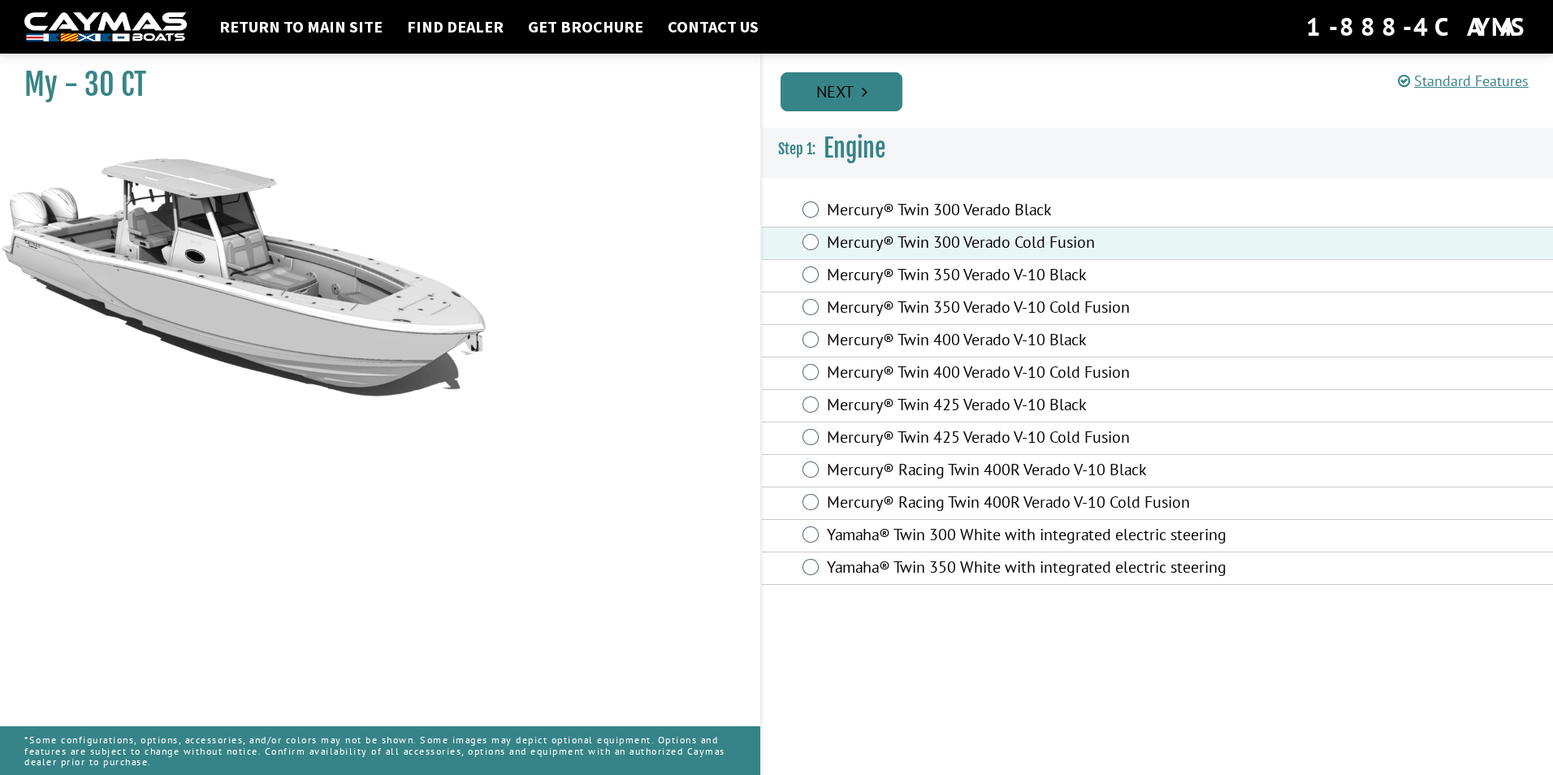
click at [864, 96] on icon "Pagination" at bounding box center [865, 92] width 6 height 16
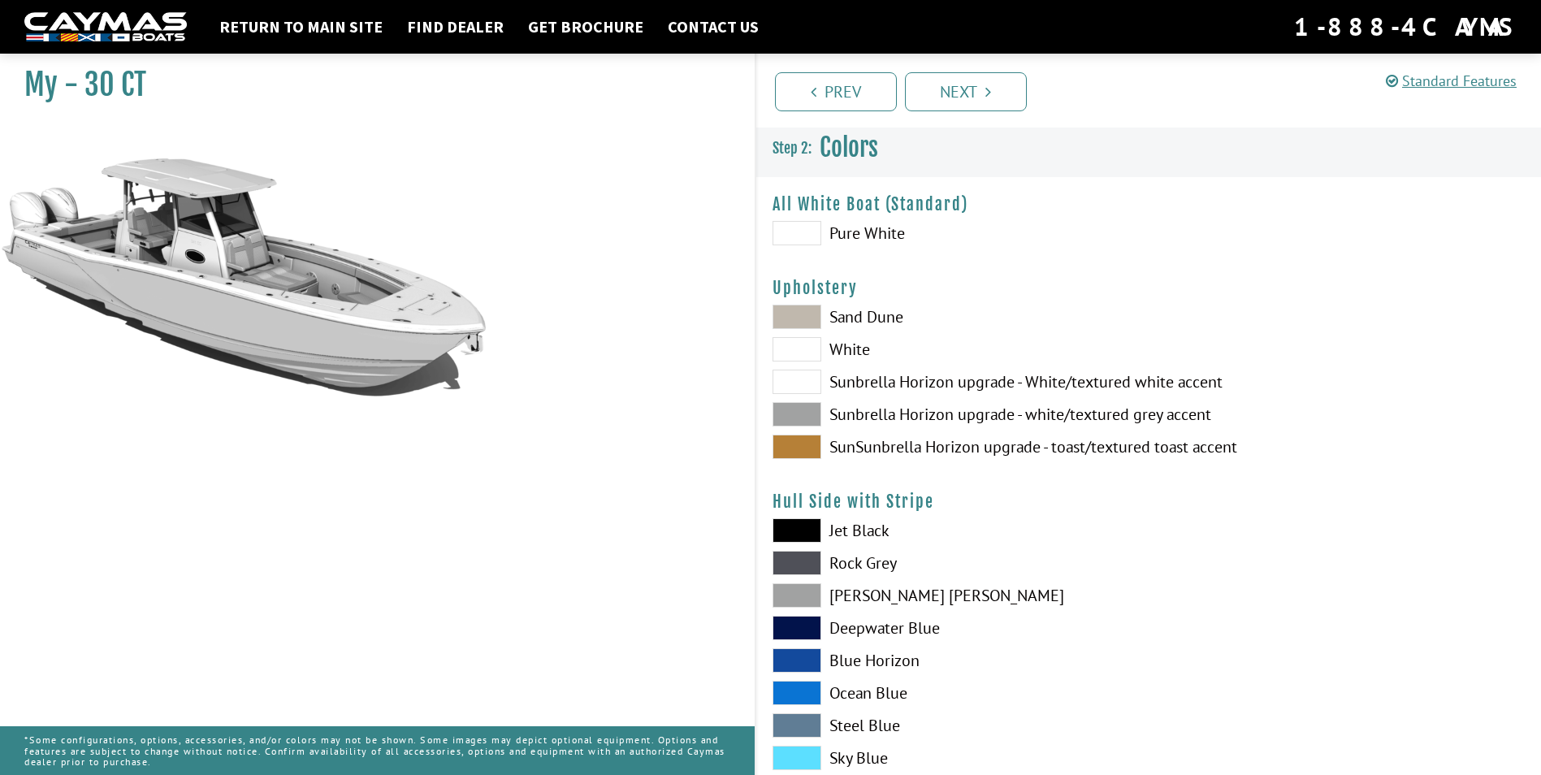
click at [799, 237] on span at bounding box center [797, 233] width 49 height 24
click at [805, 383] on span at bounding box center [797, 382] width 49 height 24
click at [805, 424] on span at bounding box center [797, 414] width 49 height 24
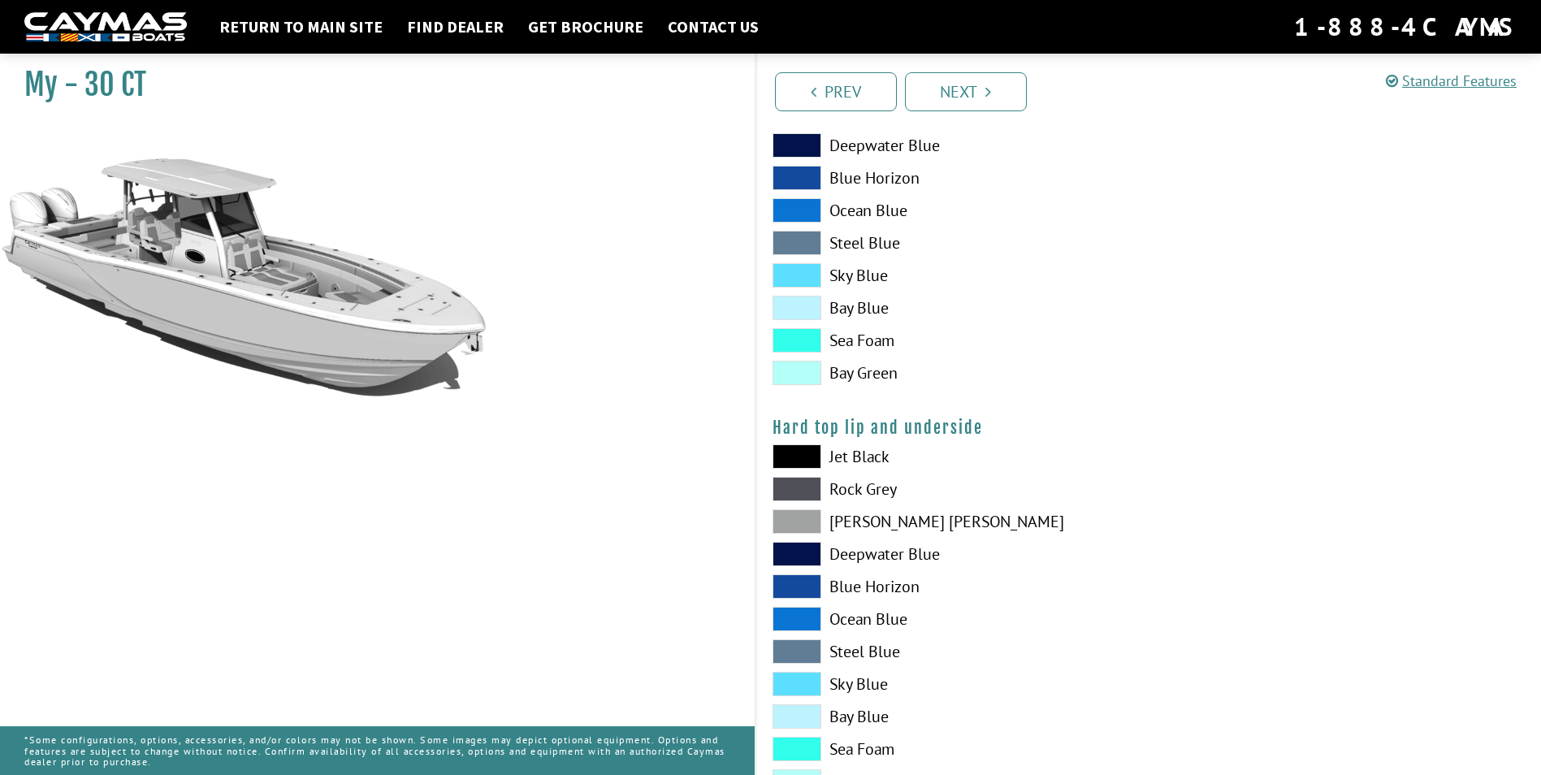
scroll to position [1462, 0]
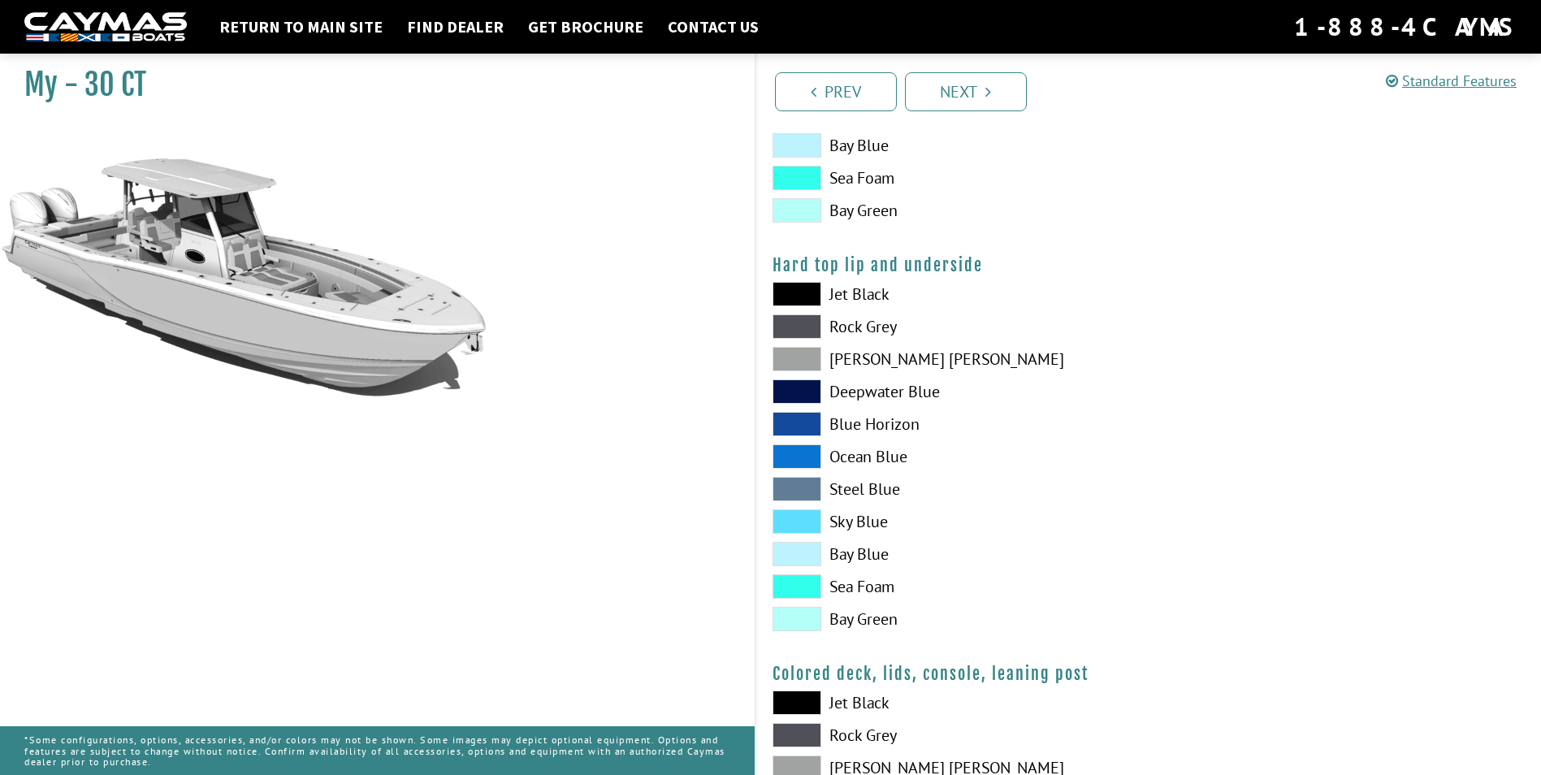
click at [800, 292] on span at bounding box center [797, 294] width 49 height 24
click at [810, 322] on span at bounding box center [797, 326] width 49 height 24
click at [816, 292] on span at bounding box center [797, 294] width 49 height 24
click at [805, 383] on span at bounding box center [797, 391] width 49 height 24
click at [811, 298] on span at bounding box center [797, 294] width 49 height 24
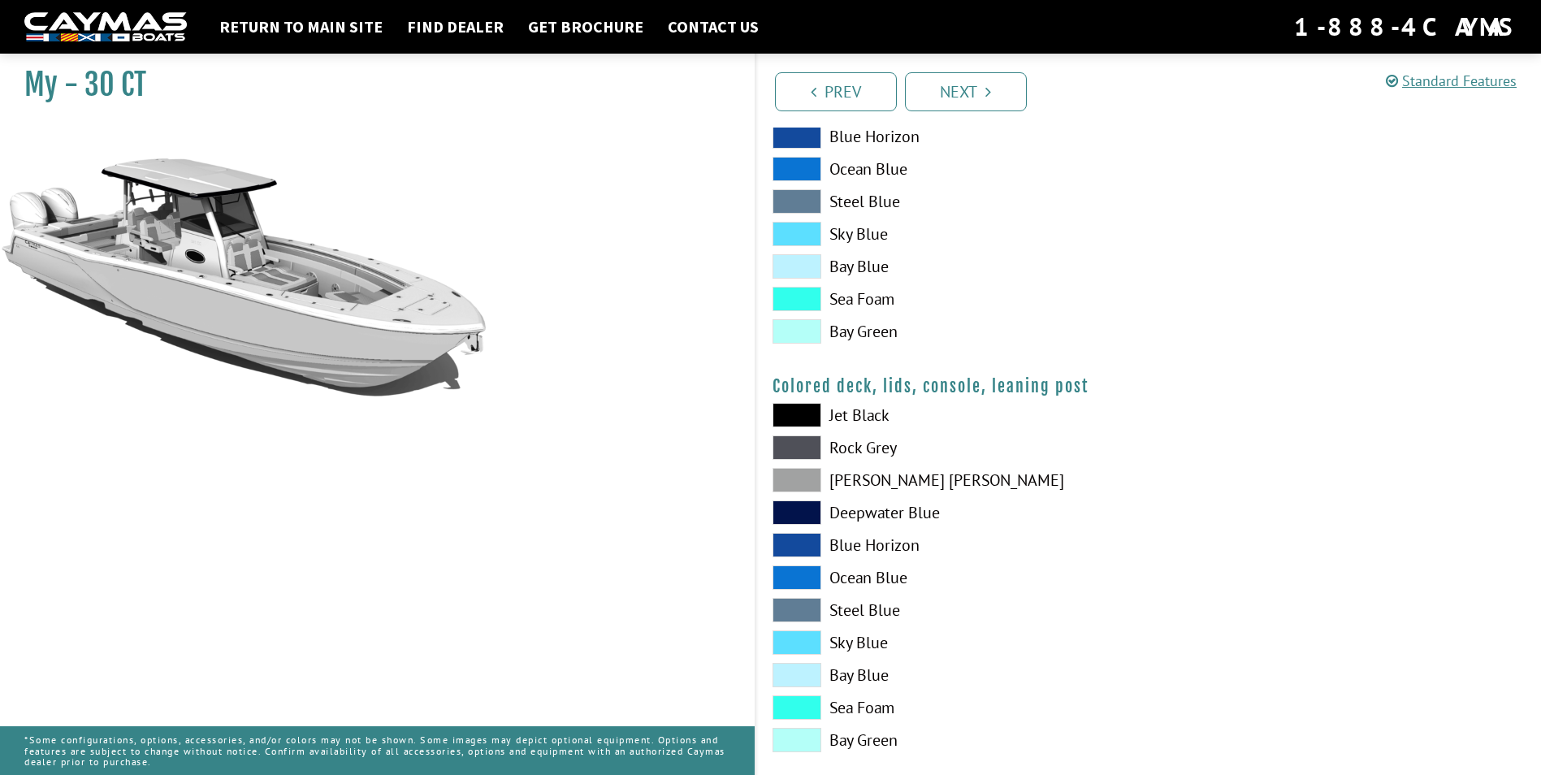
scroll to position [1774, 0]
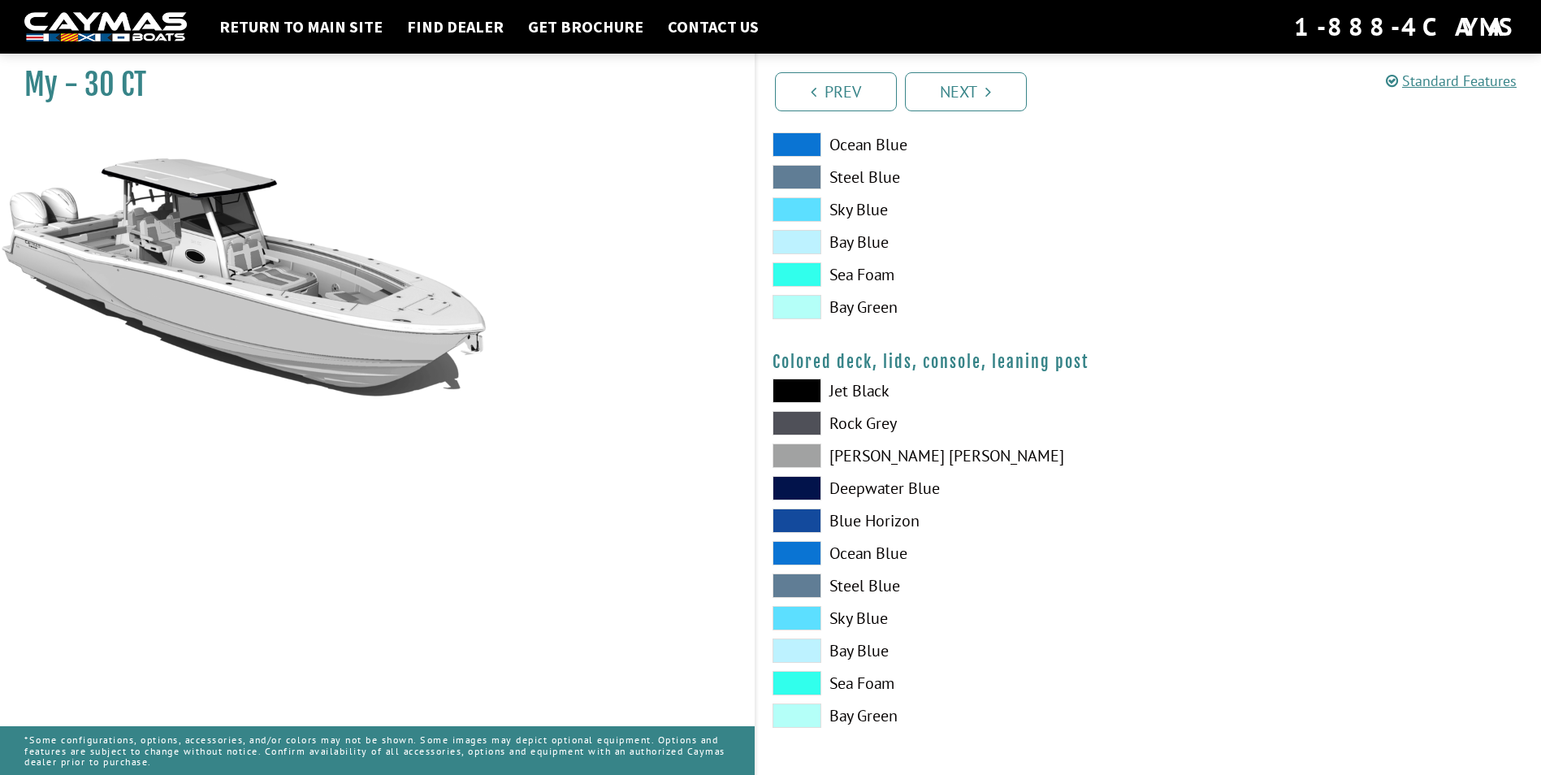
click at [801, 384] on span at bounding box center [797, 391] width 49 height 24
click at [807, 424] on span at bounding box center [797, 423] width 49 height 24
click at [804, 453] on span at bounding box center [797, 456] width 49 height 24
click at [803, 383] on span at bounding box center [797, 391] width 49 height 24
click at [972, 97] on link "Next" at bounding box center [966, 91] width 122 height 39
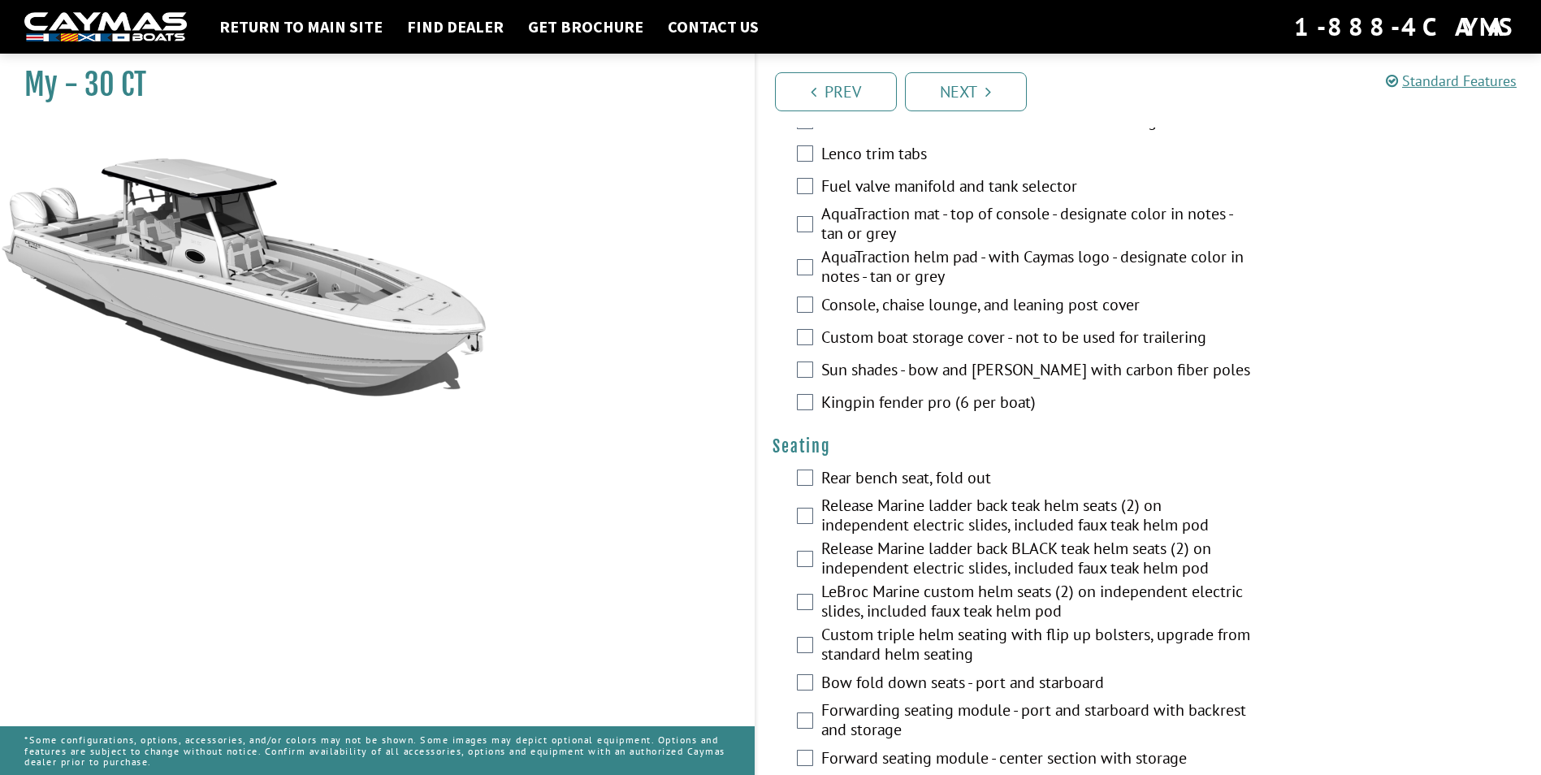
scroll to position [1381, 0]
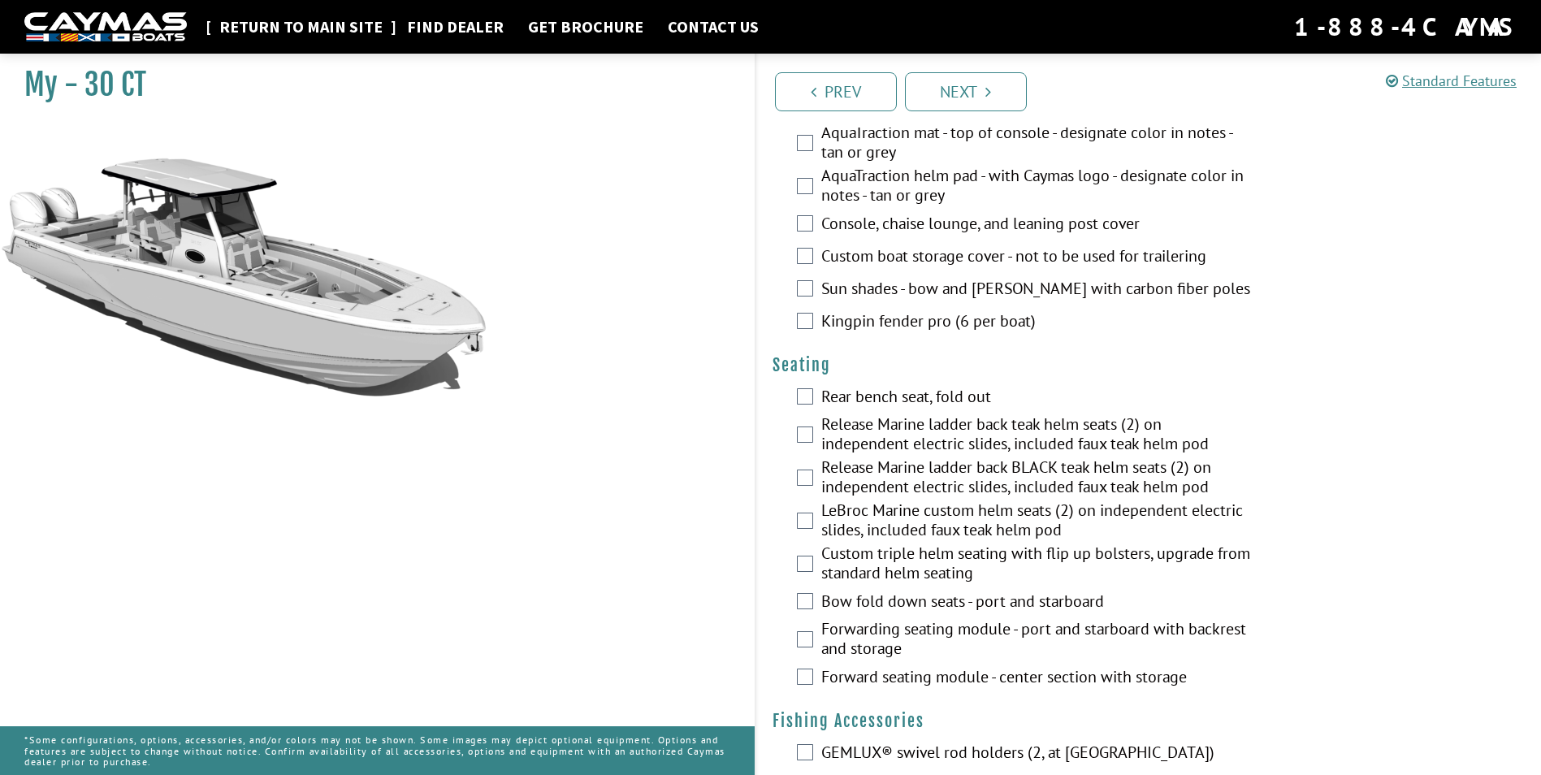
click at [332, 29] on link "Return to main site" at bounding box center [301, 26] width 180 height 21
